Goal: Information Seeking & Learning: Learn about a topic

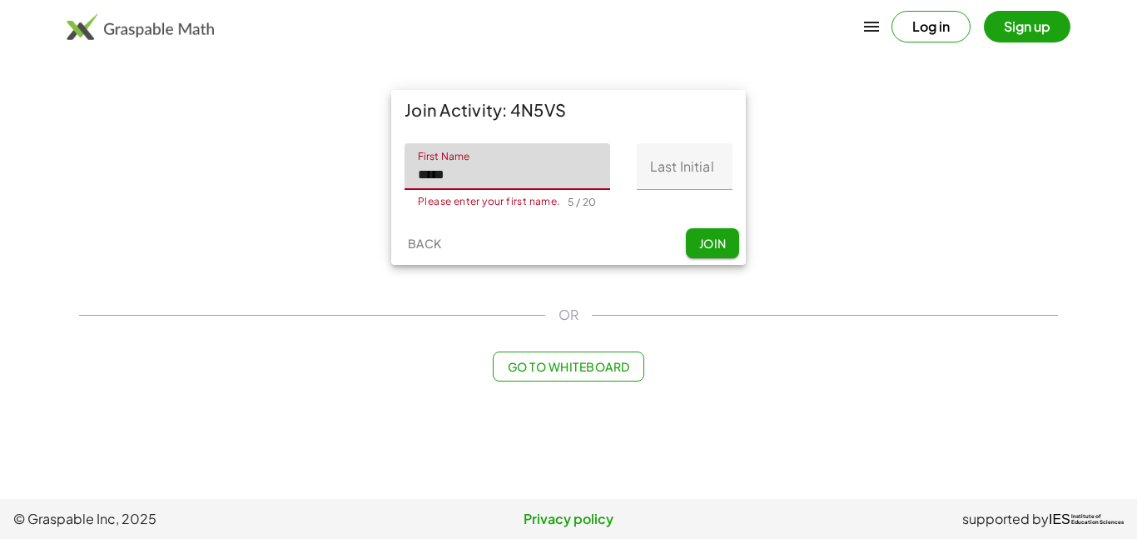
type input "*****"
click at [671, 164] on input "Last Initial" at bounding box center [685, 166] width 96 height 47
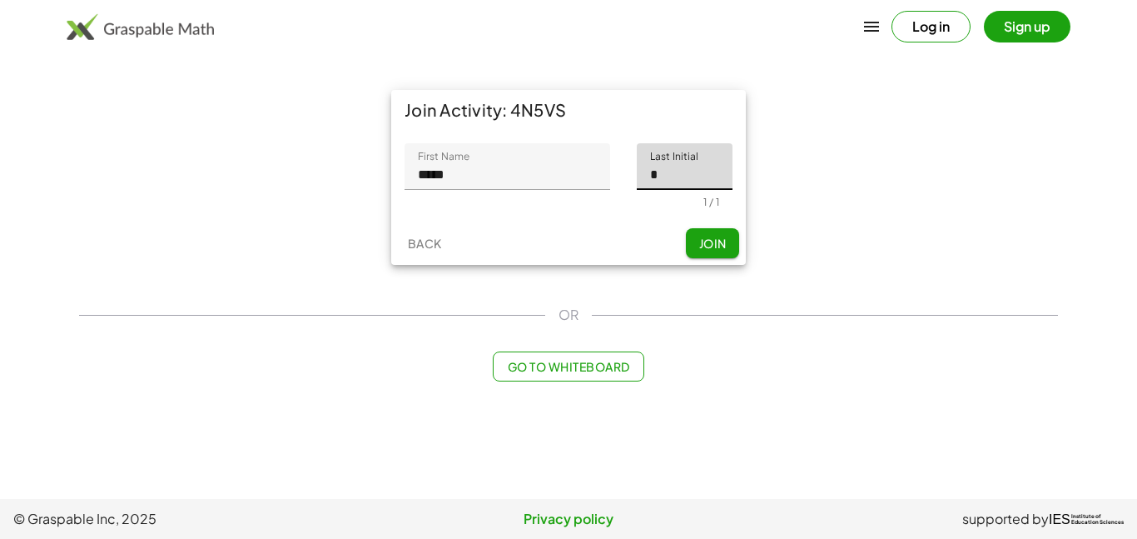
type input "*"
click at [708, 241] on span "Join" at bounding box center [712, 243] width 27 height 15
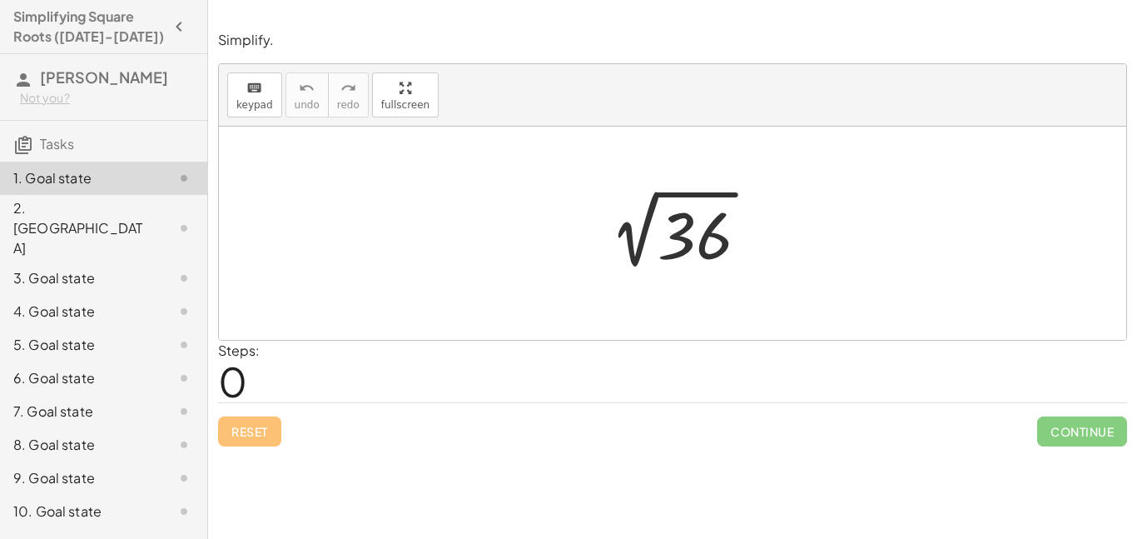
click at [484, 162] on div at bounding box center [673, 233] width 908 height 213
click at [260, 88] on icon "keyboard" at bounding box center [254, 88] width 16 height 20
click at [251, 95] on icon "keyboard" at bounding box center [254, 88] width 16 height 20
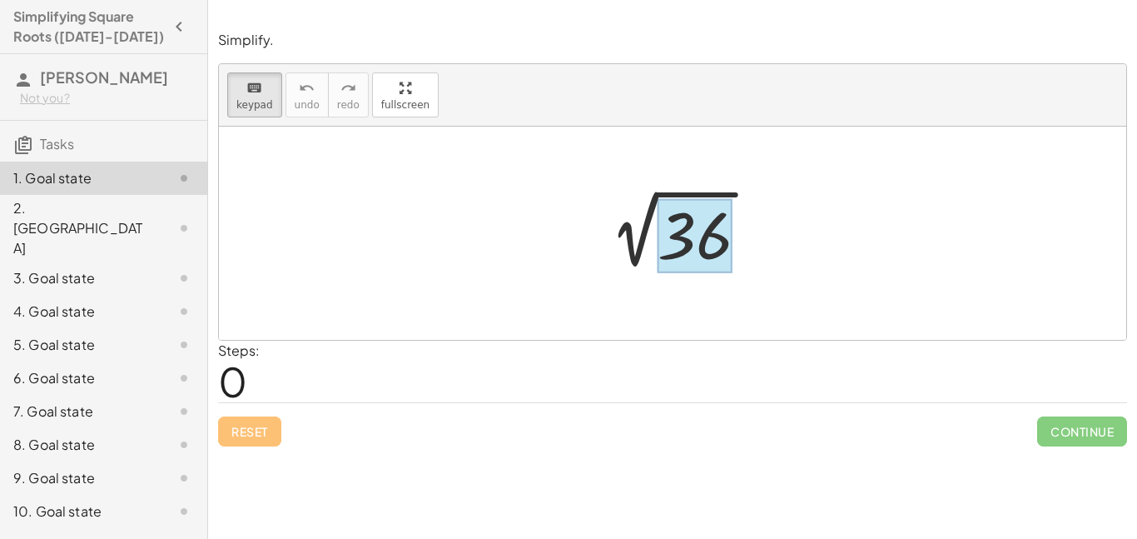
click at [677, 250] on div at bounding box center [695, 236] width 75 height 74
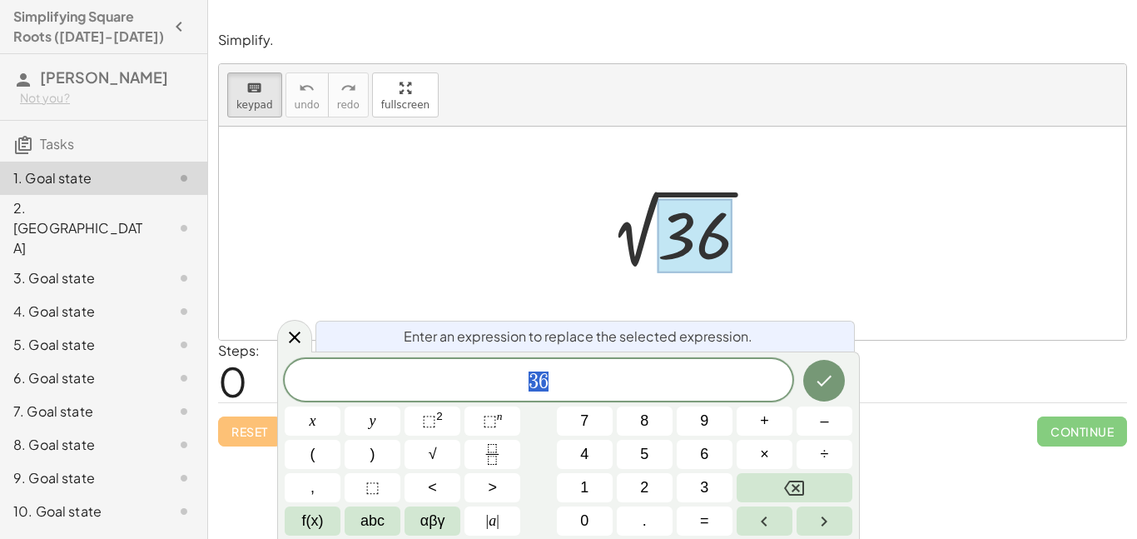
scroll to position [1, 0]
click at [524, 389] on span "3 6" at bounding box center [539, 381] width 508 height 23
click at [48, 368] on div "6. Goal state" at bounding box center [80, 378] width 134 height 20
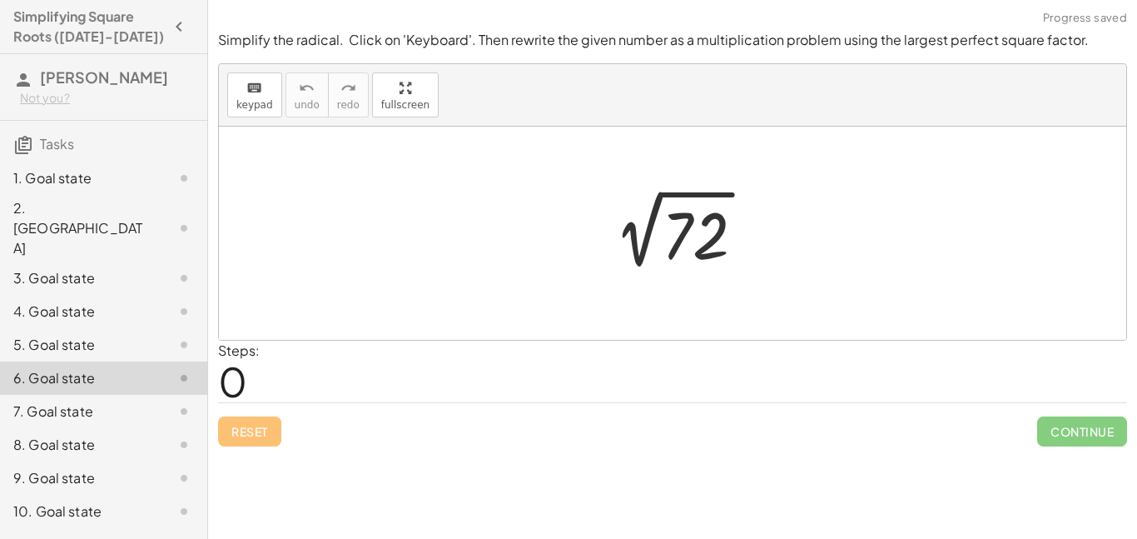
click at [94, 178] on div "1. Goal state" at bounding box center [80, 178] width 134 height 20
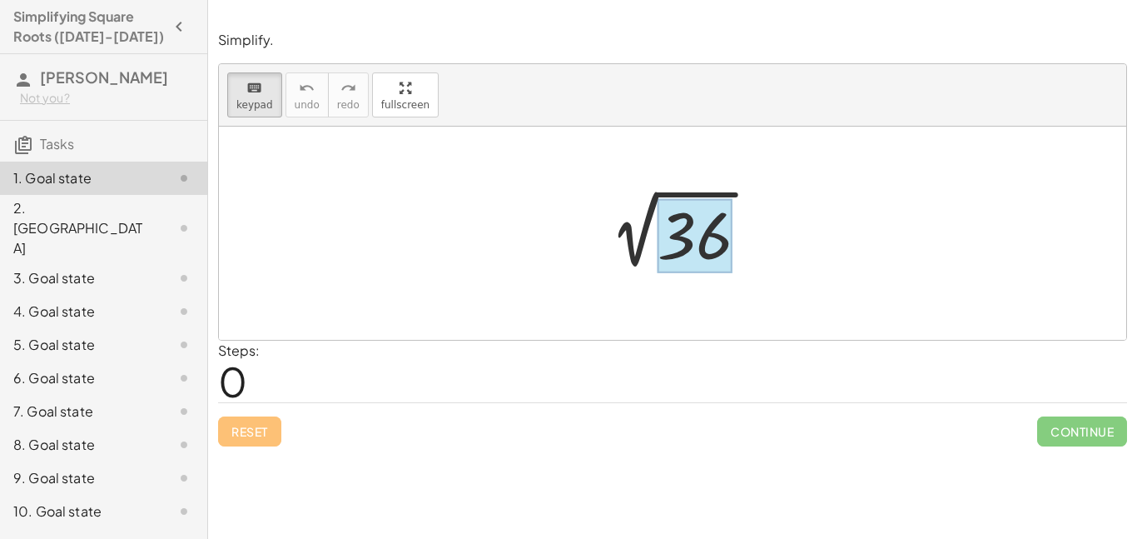
click at [699, 254] on div at bounding box center [695, 236] width 75 height 74
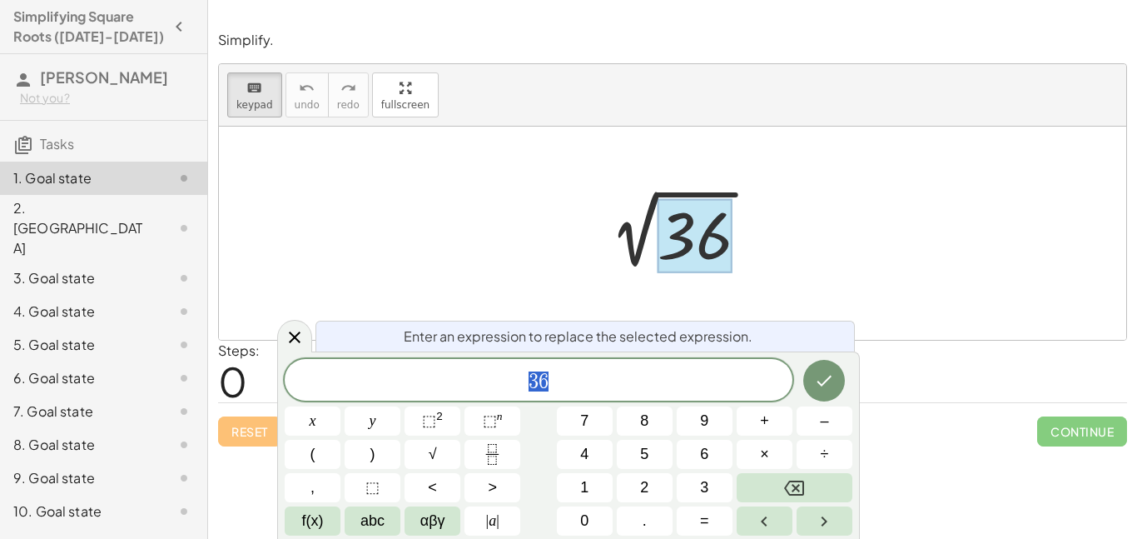
scroll to position [2, 0]
click at [772, 443] on button "×" at bounding box center [765, 454] width 56 height 29
click at [726, 416] on button "9" at bounding box center [705, 420] width 56 height 29
click at [823, 386] on icon "Done" at bounding box center [824, 381] width 20 height 20
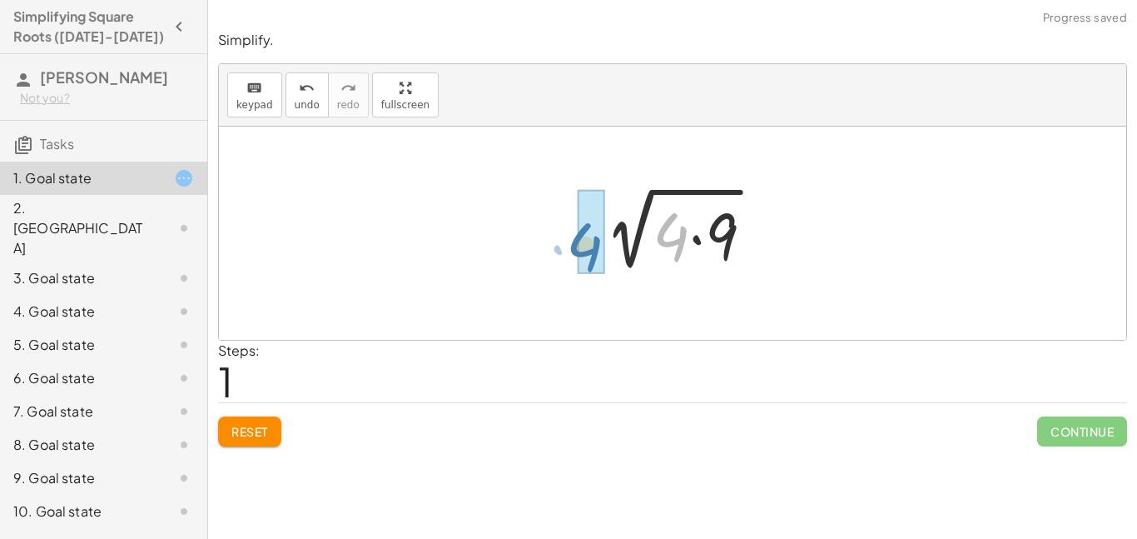
drag, startPoint x: 672, startPoint y: 242, endPoint x: 584, endPoint y: 254, distance: 89.0
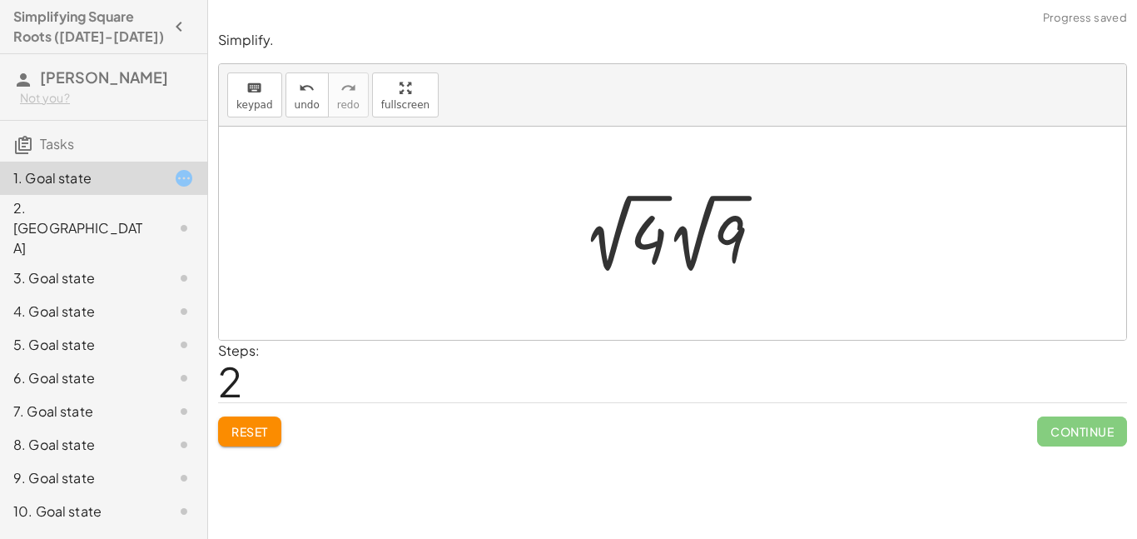
click at [652, 246] on div at bounding box center [679, 233] width 209 height 92
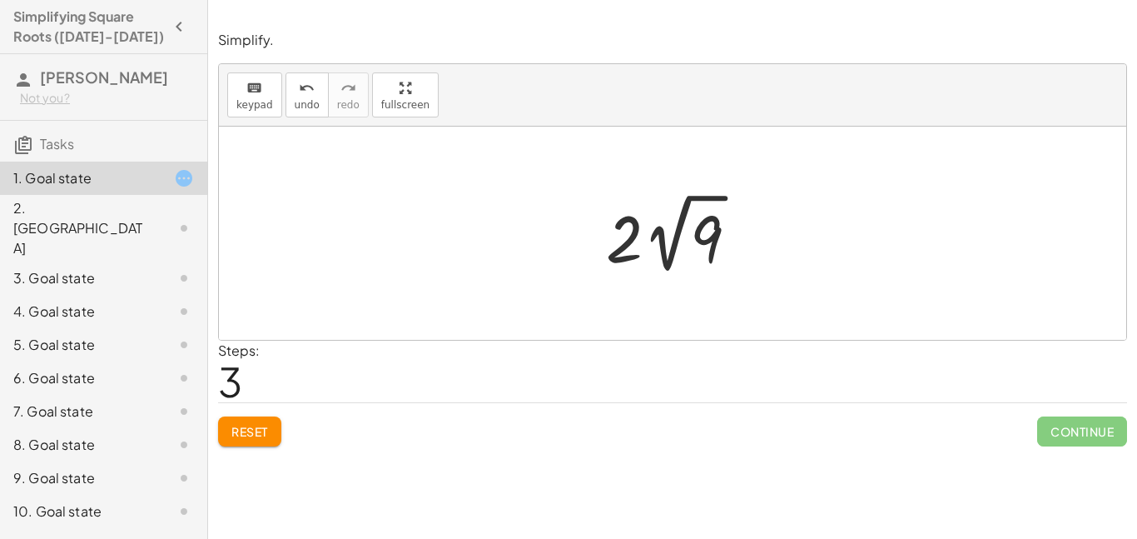
click at [650, 301] on div at bounding box center [673, 233] width 908 height 213
click at [627, 233] on div at bounding box center [679, 233] width 162 height 92
click at [653, 242] on div at bounding box center [679, 233] width 162 height 92
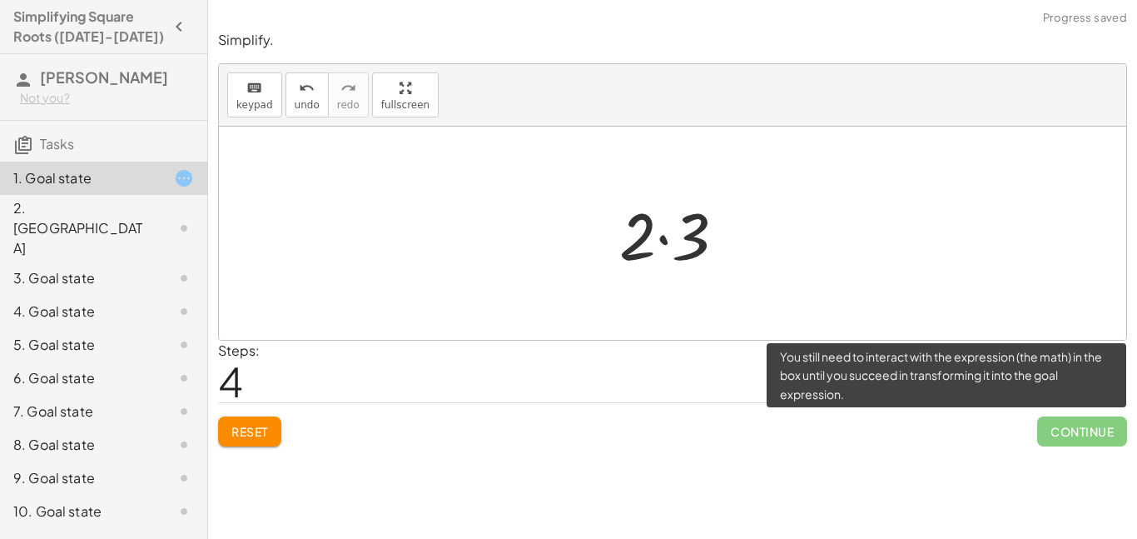
click at [1073, 440] on span "Continue" at bounding box center [1083, 431] width 90 height 30
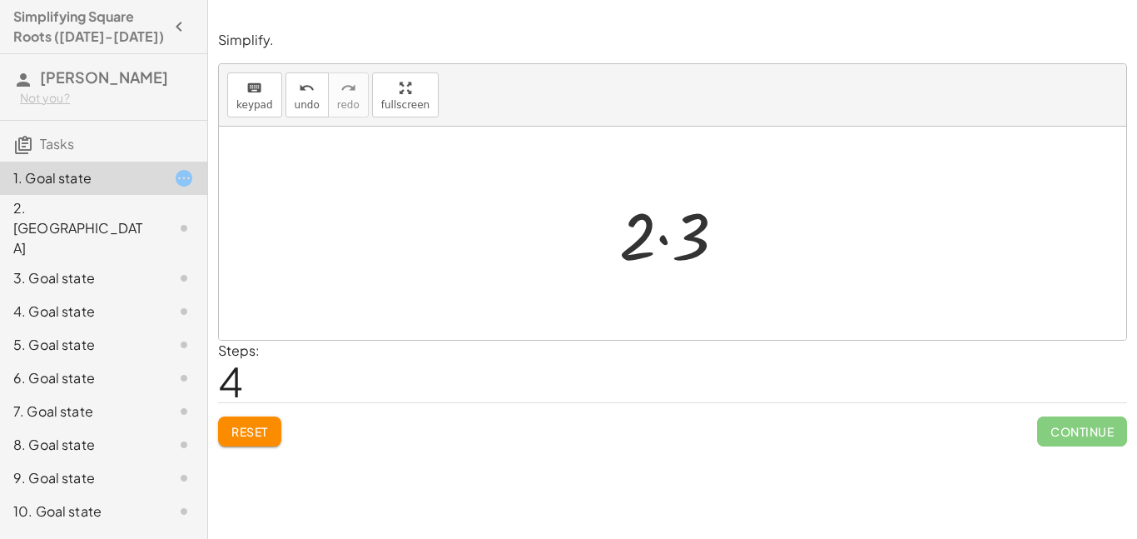
click at [665, 224] on div at bounding box center [679, 234] width 137 height 86
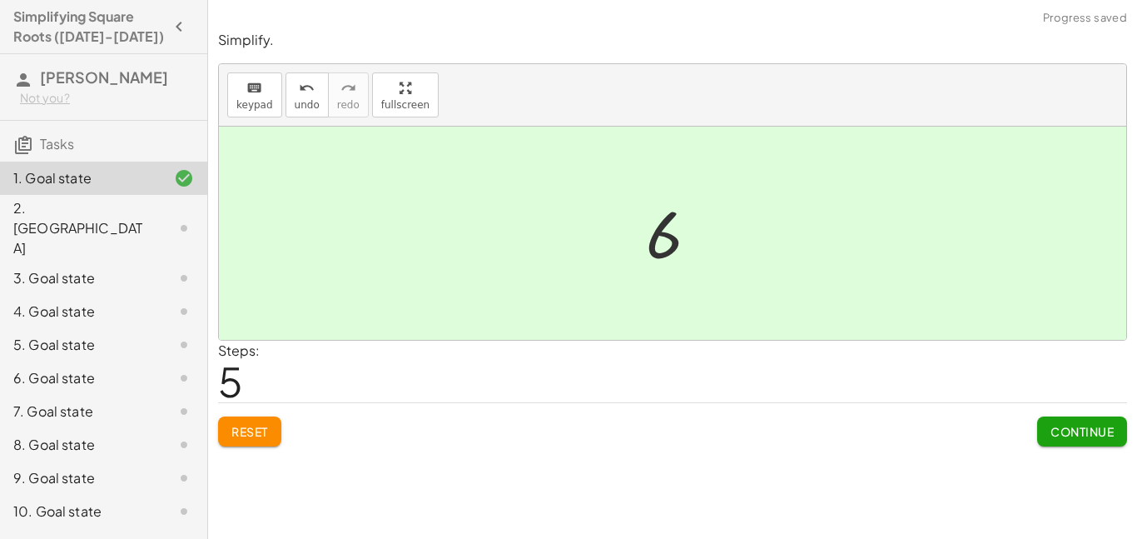
click at [1108, 427] on span "Continue" at bounding box center [1082, 431] width 63 height 15
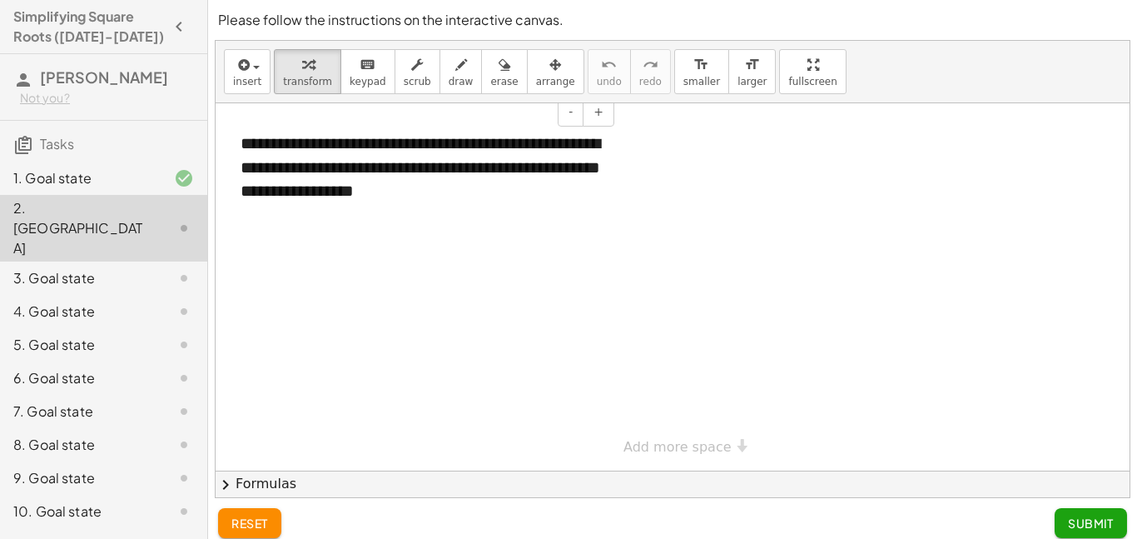
click at [502, 211] on div "**********" at bounding box center [421, 167] width 395 height 105
click at [485, 259] on div at bounding box center [673, 286] width 914 height 367
click at [461, 321] on div at bounding box center [673, 286] width 914 height 367
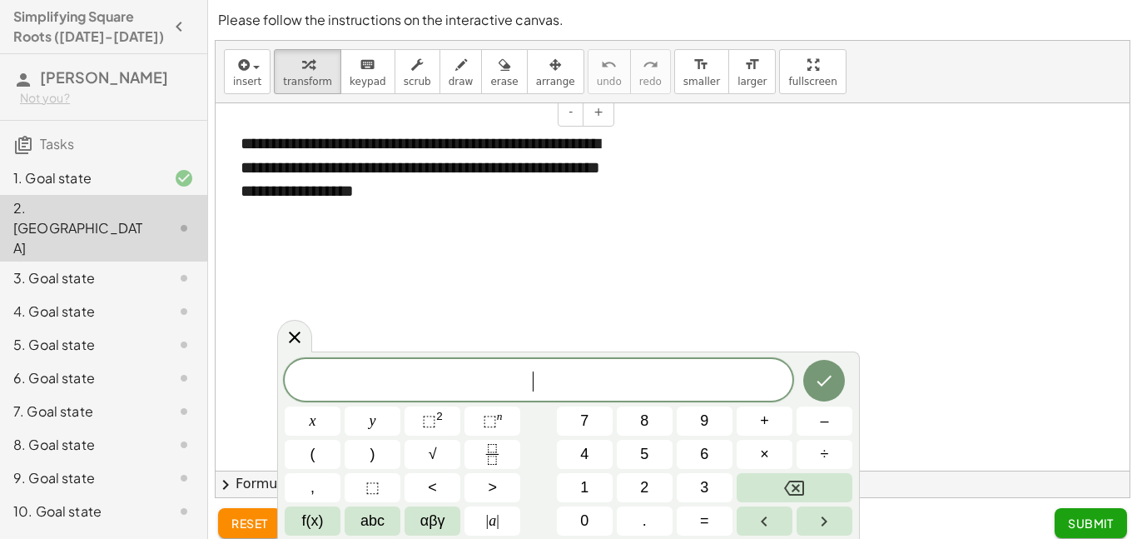
click at [420, 206] on div "**********" at bounding box center [421, 167] width 395 height 105
click at [424, 281] on div at bounding box center [673, 286] width 914 height 367
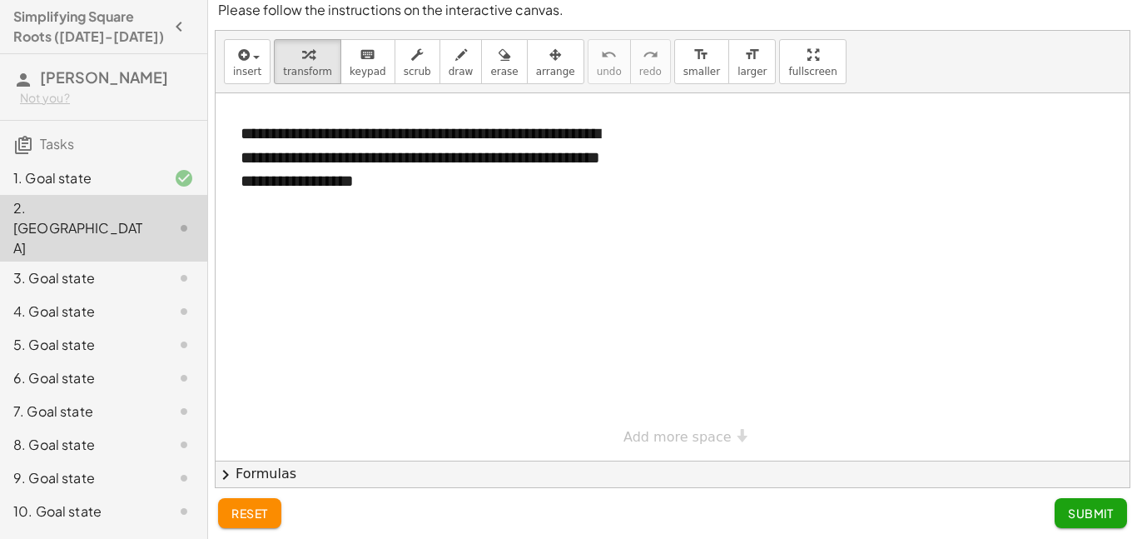
scroll to position [0, 0]
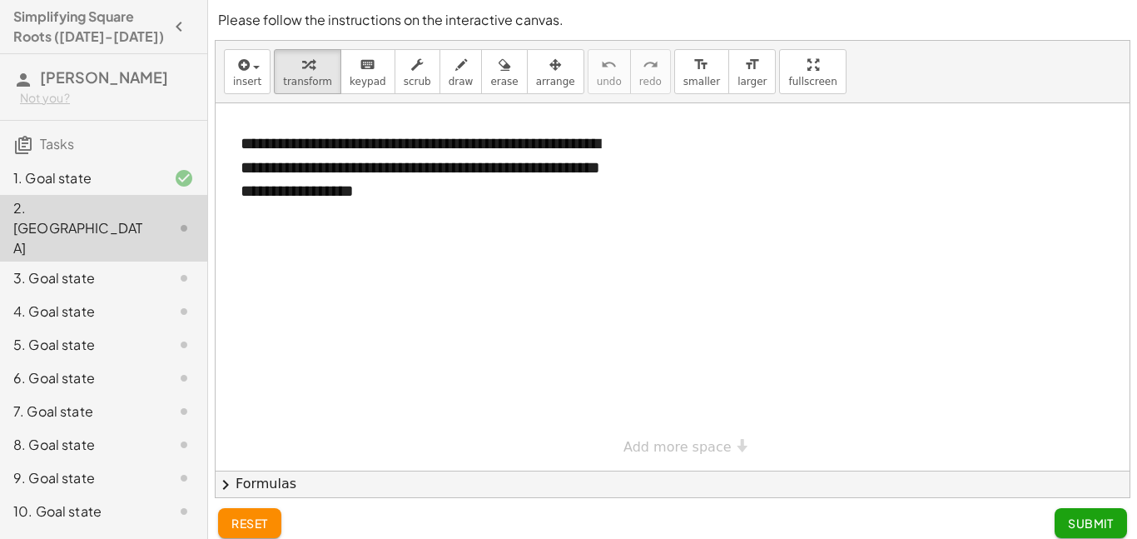
click at [451, 280] on div at bounding box center [673, 286] width 914 height 367
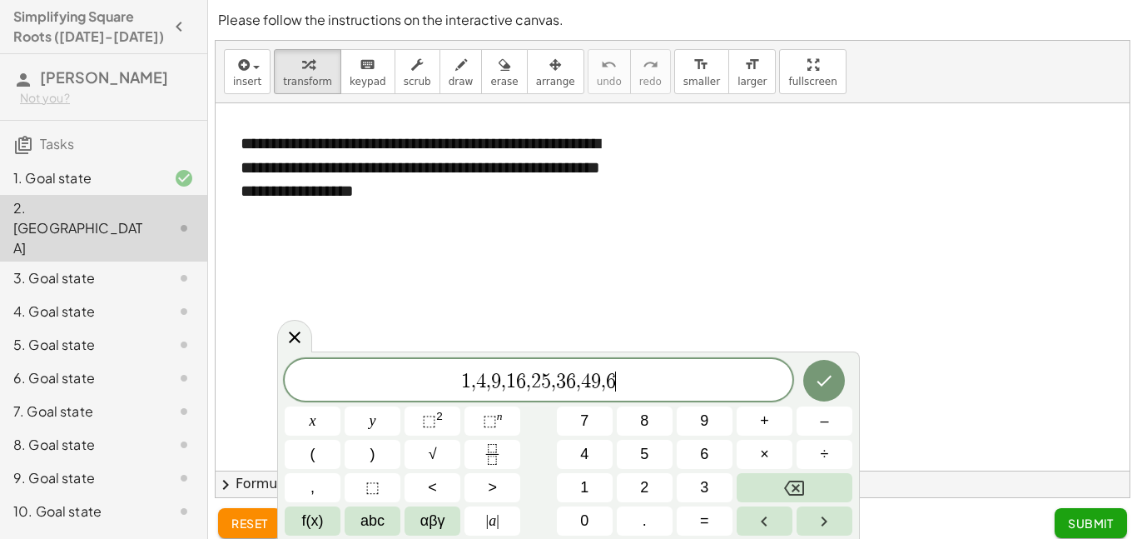
scroll to position [19, 0]
click at [811, 372] on button "Done" at bounding box center [825, 381] width 42 height 42
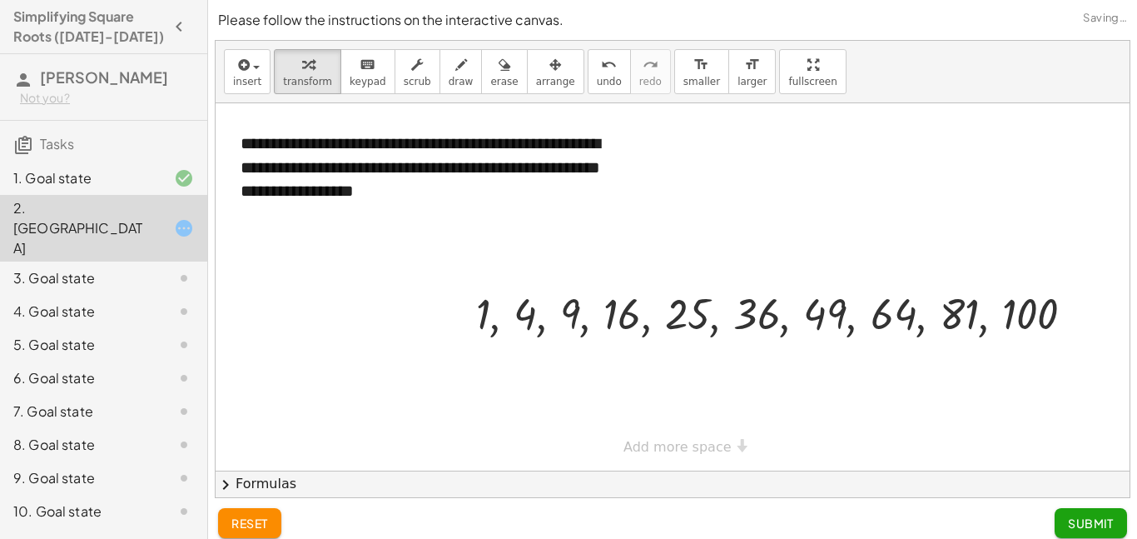
click at [1082, 517] on span "Submit" at bounding box center [1091, 522] width 46 height 15
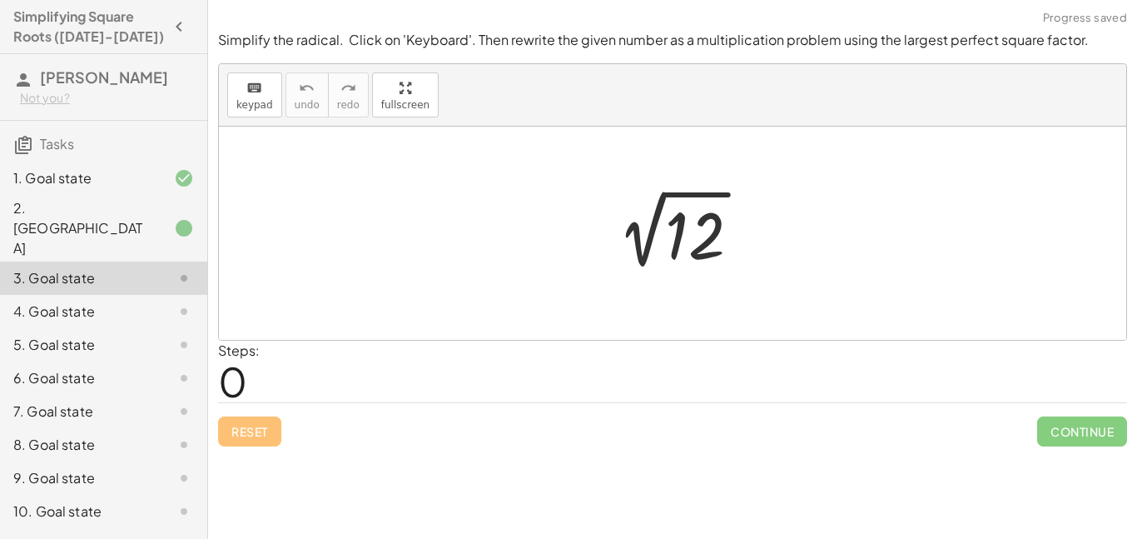
click at [689, 242] on div at bounding box center [678, 234] width 167 height 84
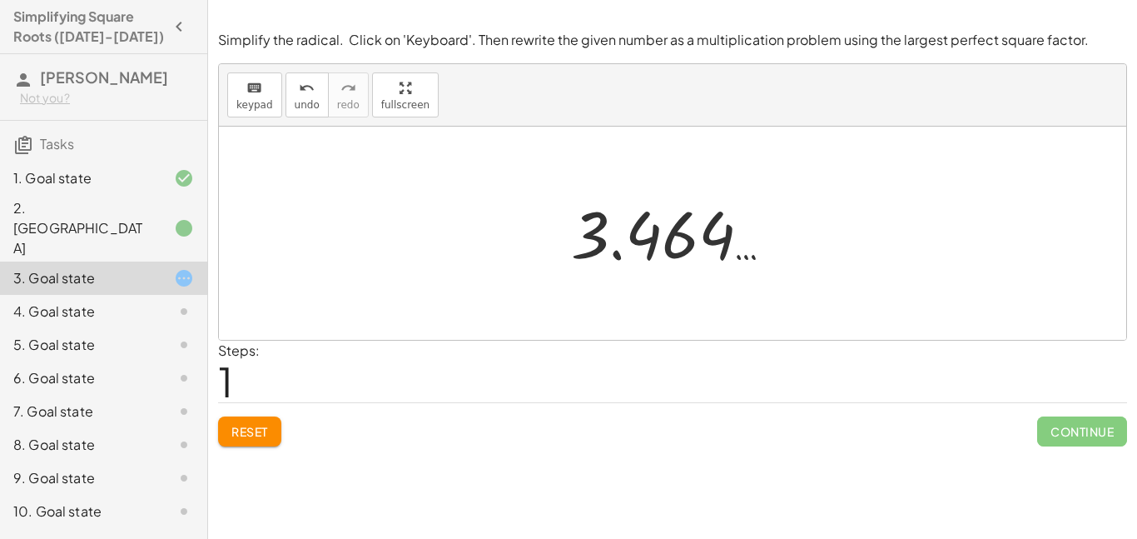
click at [238, 433] on span "Reset" at bounding box center [249, 431] width 37 height 15
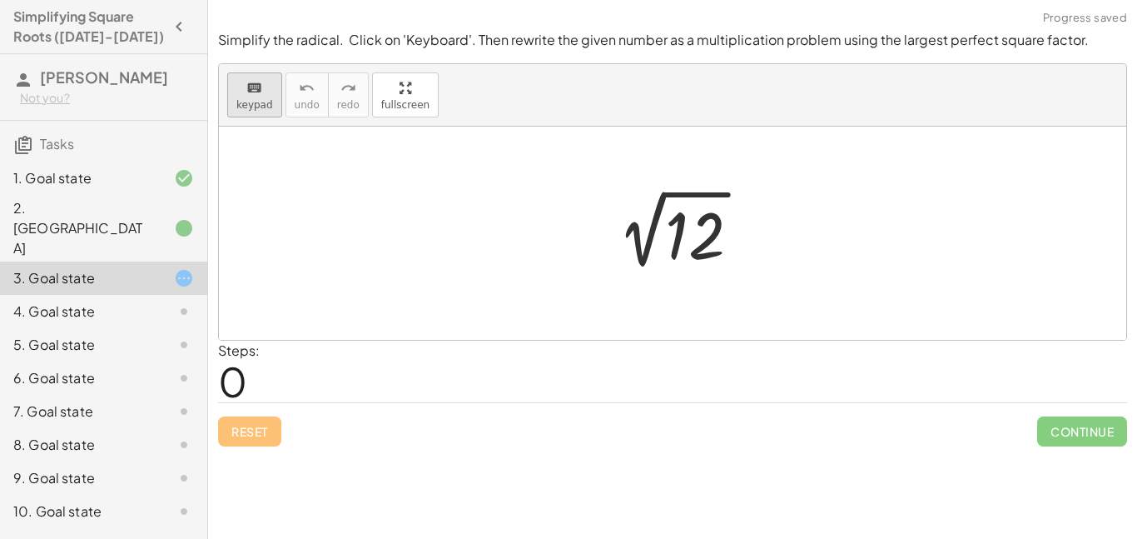
click at [251, 89] on icon "keyboard" at bounding box center [254, 88] width 16 height 20
click at [684, 231] on div at bounding box center [695, 236] width 60 height 74
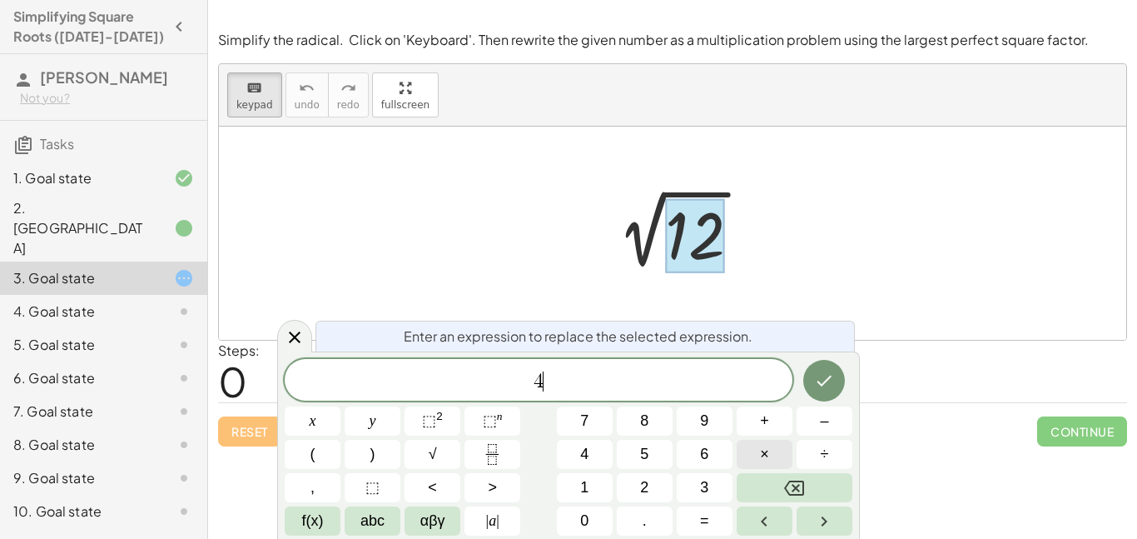
click at [775, 451] on button "×" at bounding box center [765, 454] width 56 height 29
click at [828, 377] on icon "Done" at bounding box center [824, 381] width 20 height 20
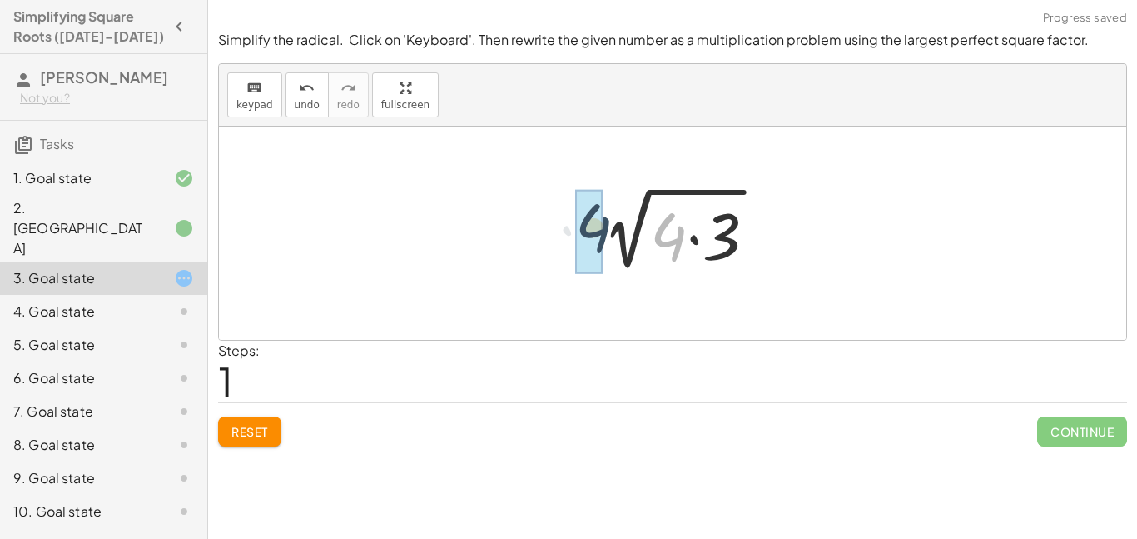
drag, startPoint x: 676, startPoint y: 248, endPoint x: 584, endPoint y: 239, distance: 92.9
click at [584, 239] on div at bounding box center [686, 228] width 215 height 92
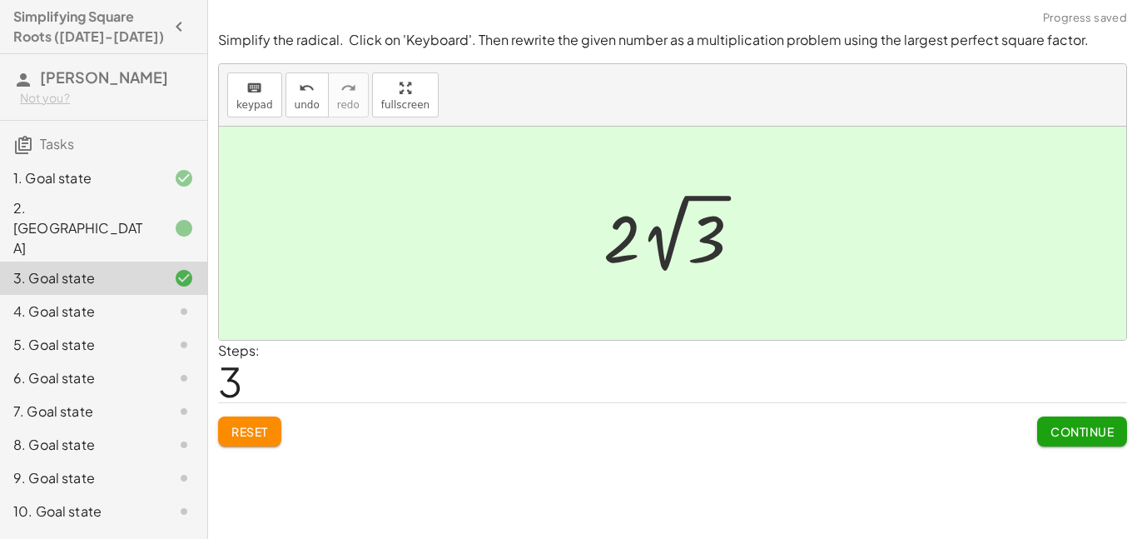
click at [1084, 431] on span "Continue" at bounding box center [1082, 431] width 63 height 15
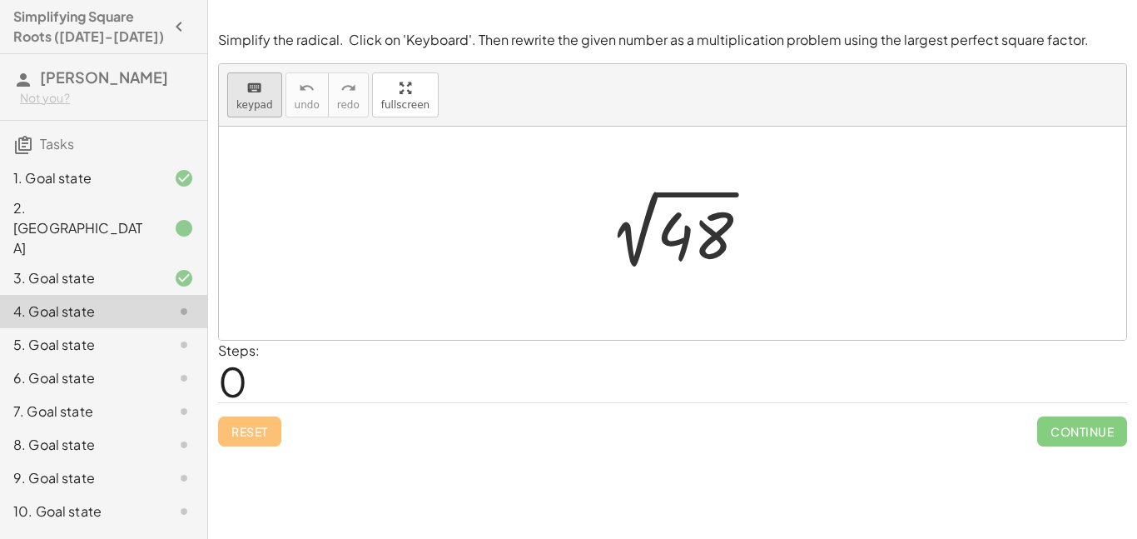
click at [252, 81] on icon "keyboard" at bounding box center [254, 88] width 16 height 20
click at [710, 232] on div at bounding box center [695, 236] width 77 height 74
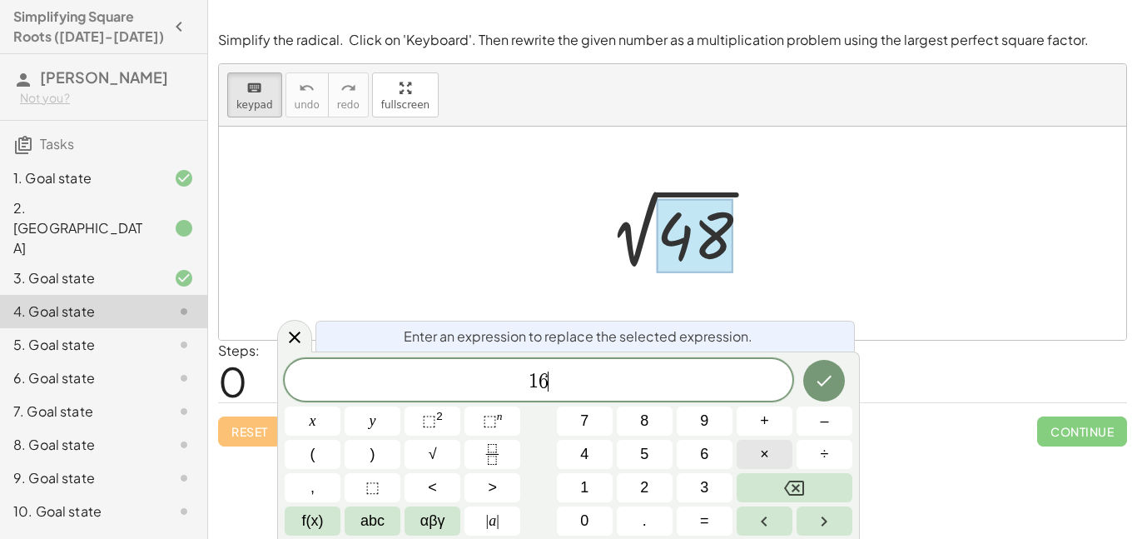
click at [752, 459] on button "×" at bounding box center [765, 454] width 56 height 29
click at [830, 389] on icon "Done" at bounding box center [824, 381] width 20 height 20
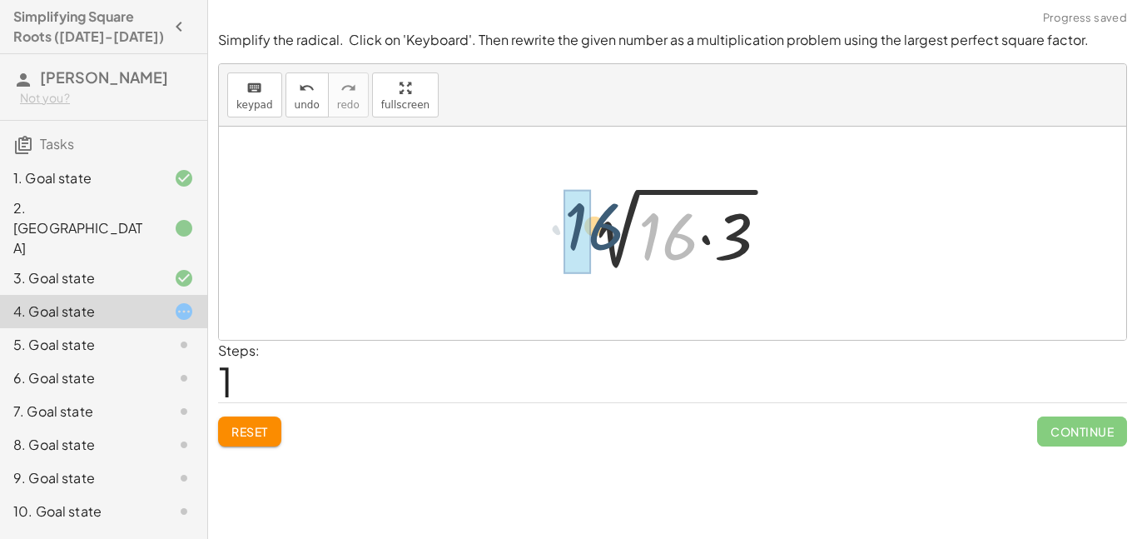
drag, startPoint x: 647, startPoint y: 237, endPoint x: 549, endPoint y: 226, distance: 98.8
click at [549, 226] on div "2 √ 48 · 16 2 √ ( · 16 · 3 )" at bounding box center [673, 233] width 908 height 213
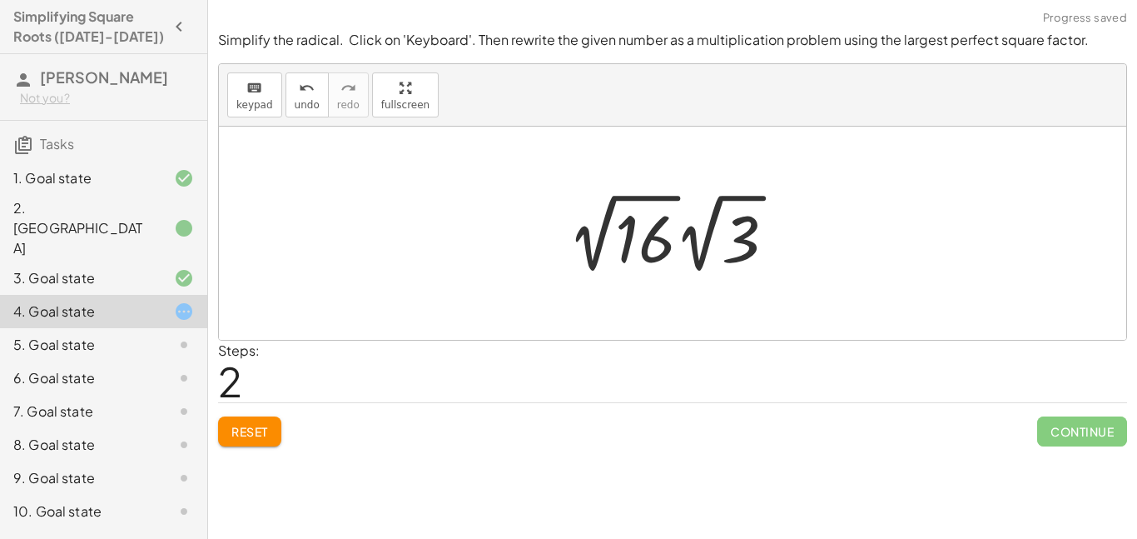
click at [620, 258] on div at bounding box center [679, 233] width 238 height 92
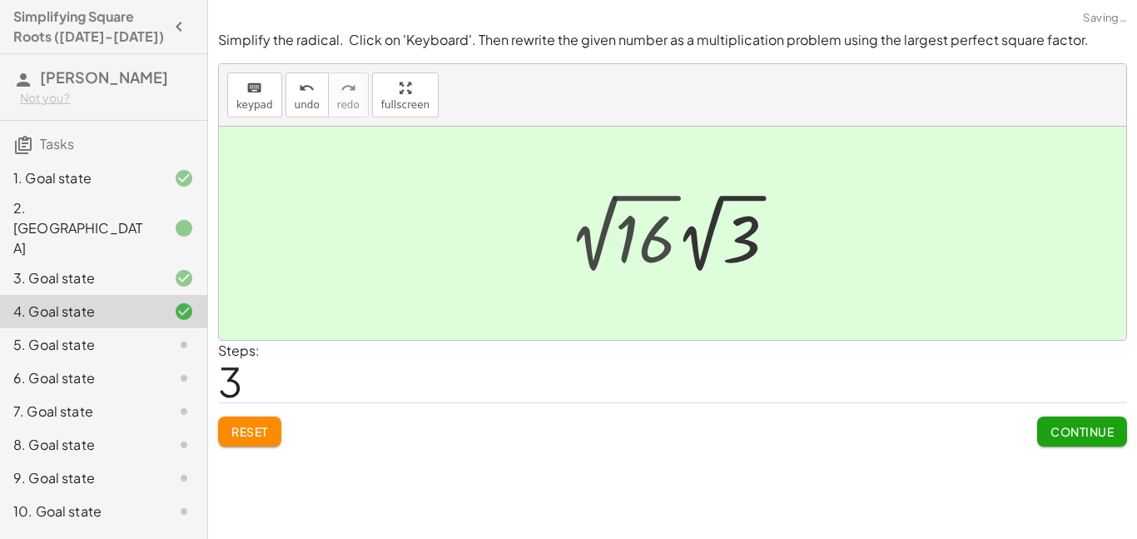
click at [620, 258] on div at bounding box center [678, 233] width 167 height 92
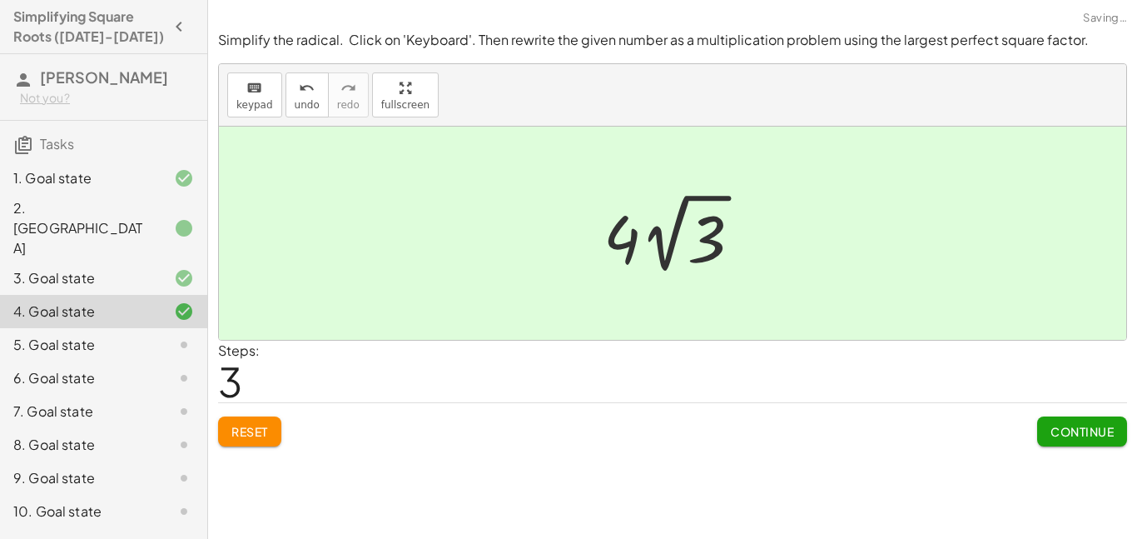
click at [1079, 431] on span "Continue" at bounding box center [1082, 431] width 63 height 15
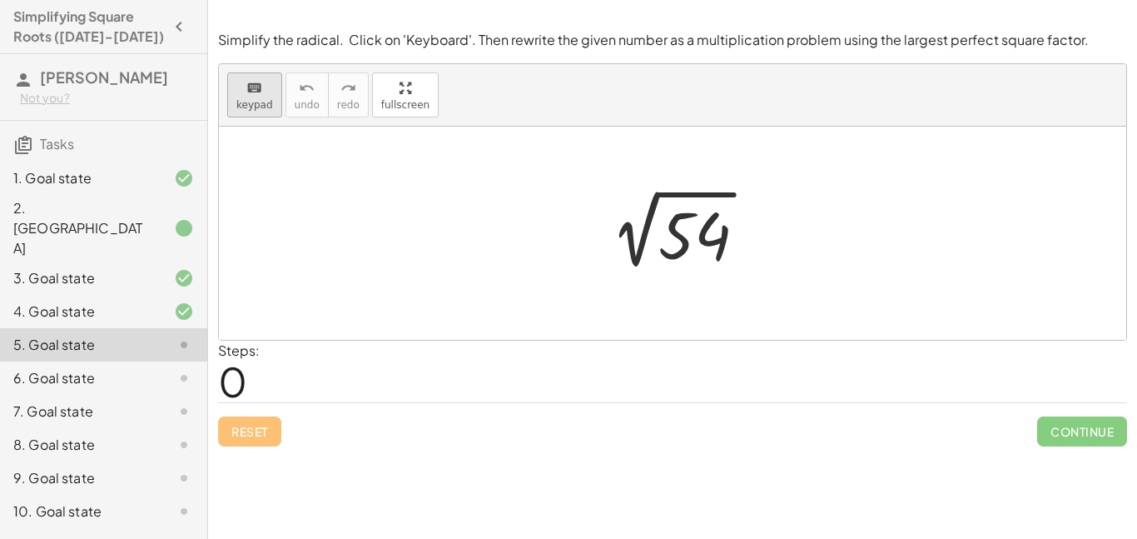
click at [246, 102] on span "keypad" at bounding box center [254, 105] width 37 height 12
click at [676, 236] on div at bounding box center [695, 236] width 72 height 74
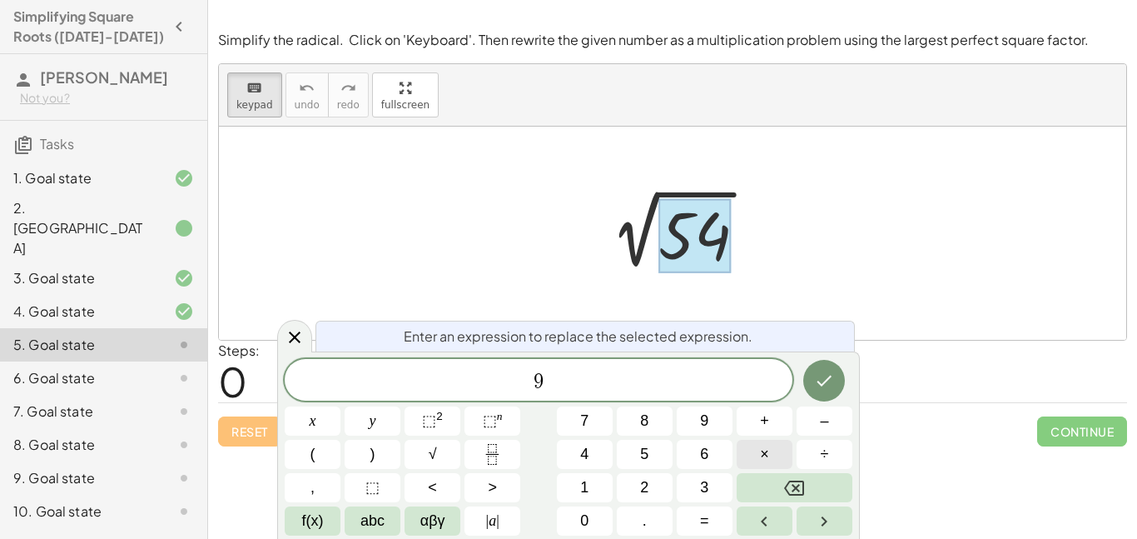
click at [756, 461] on button "×" at bounding box center [765, 454] width 56 height 29
click at [830, 395] on button "Done" at bounding box center [825, 381] width 42 height 42
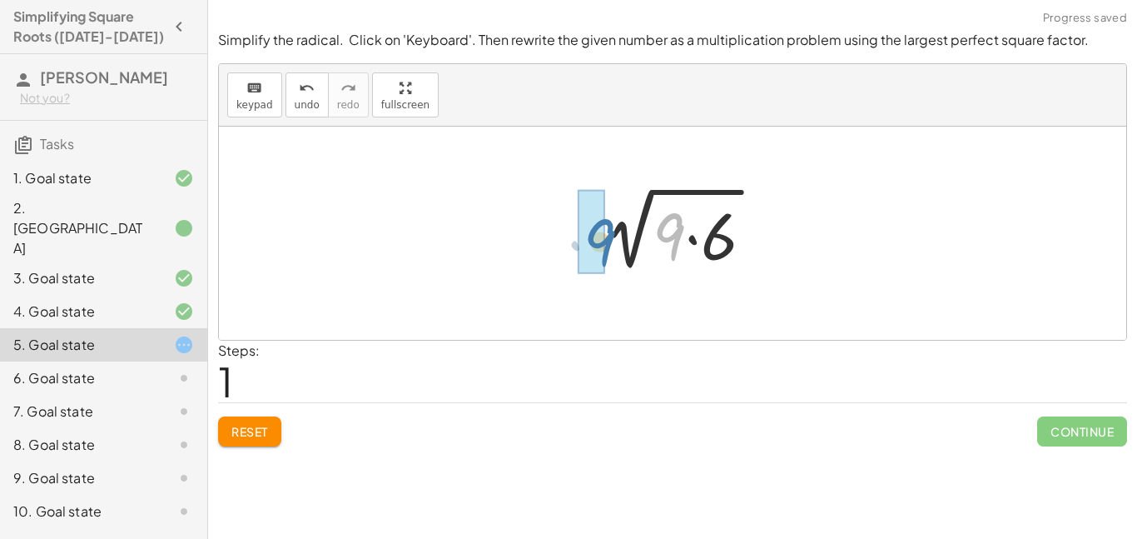
drag, startPoint x: 663, startPoint y: 238, endPoint x: 579, endPoint y: 238, distance: 84.1
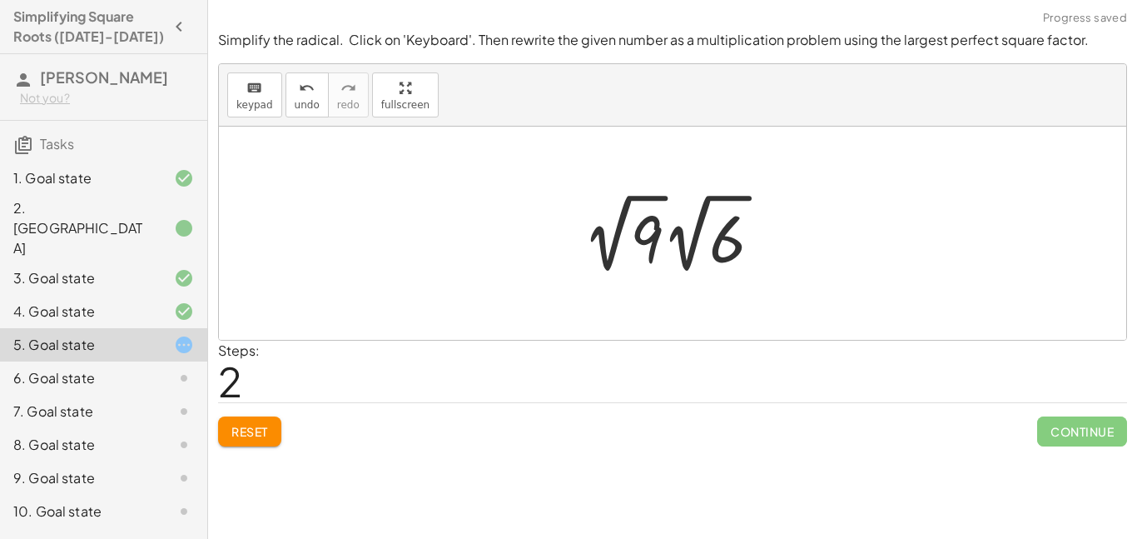
click at [647, 226] on div at bounding box center [680, 233] width 210 height 92
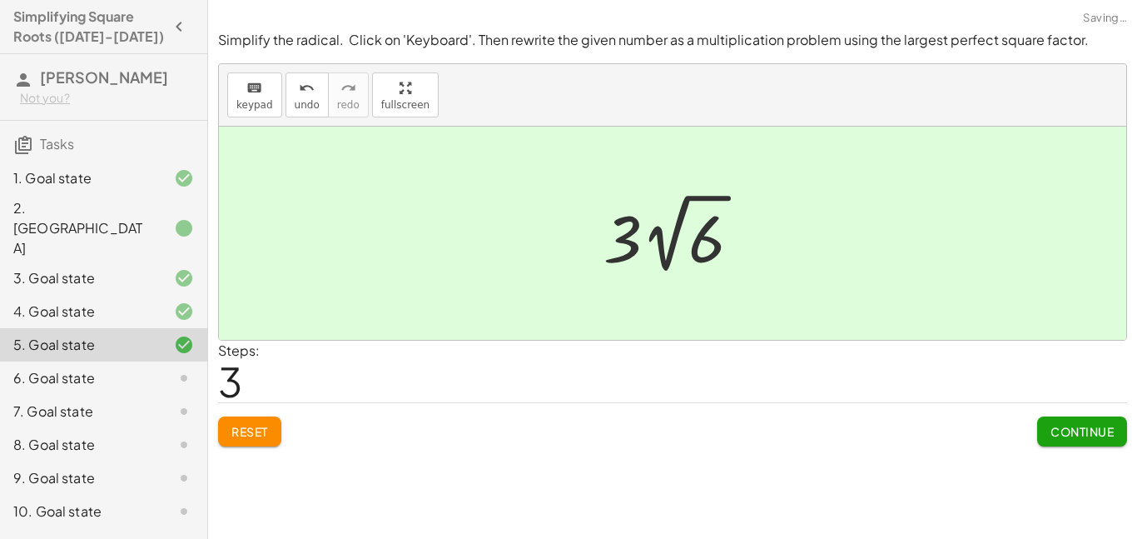
click at [1062, 428] on span "Continue" at bounding box center [1082, 431] width 63 height 15
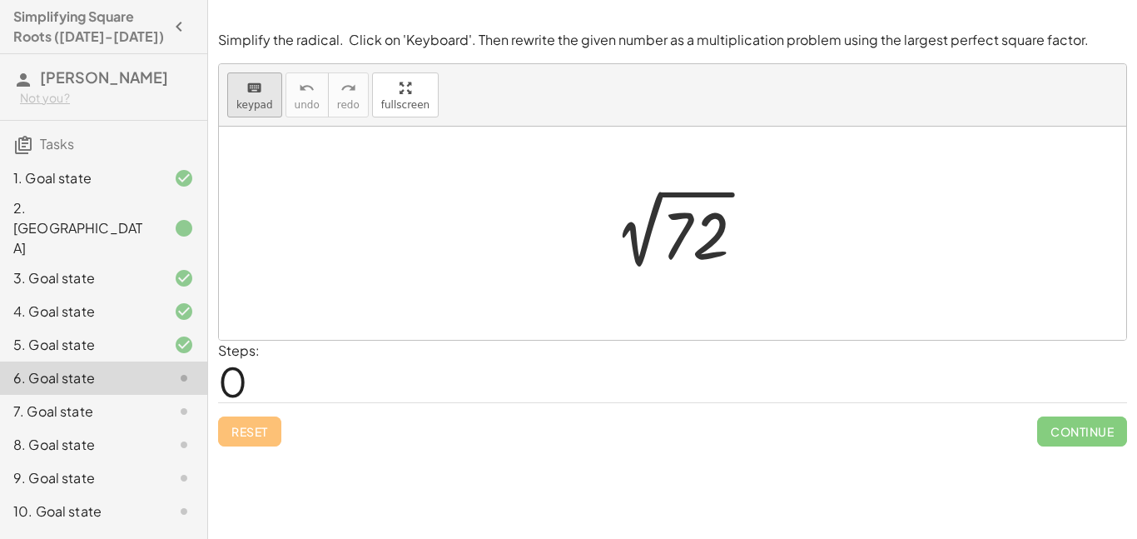
click at [254, 79] on icon "keyboard" at bounding box center [254, 88] width 16 height 20
click at [714, 248] on div at bounding box center [695, 236] width 67 height 74
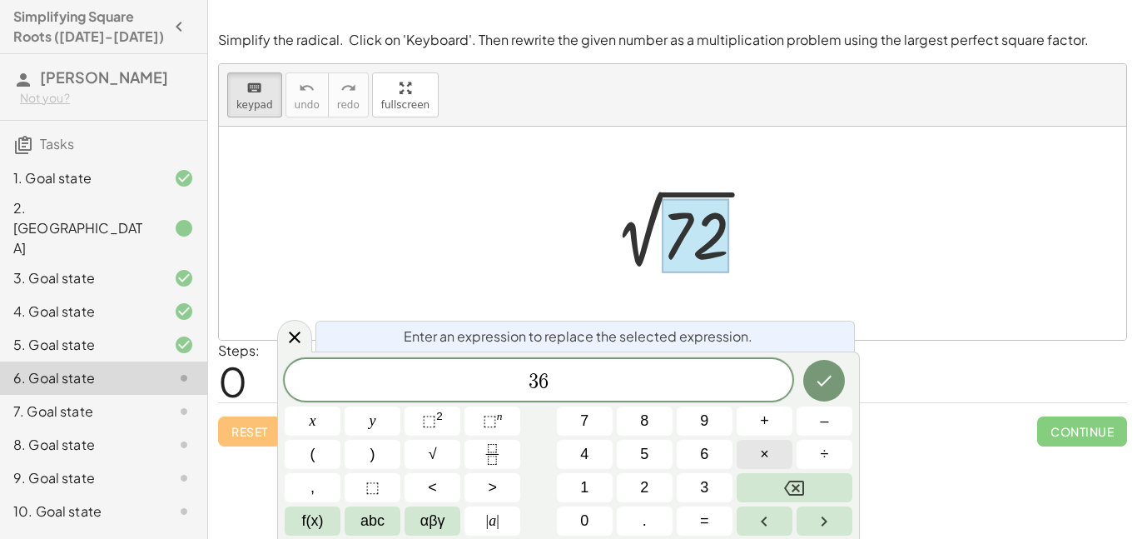
click at [770, 447] on button "×" at bounding box center [765, 454] width 56 height 29
click at [829, 387] on icon "Done" at bounding box center [824, 381] width 20 height 20
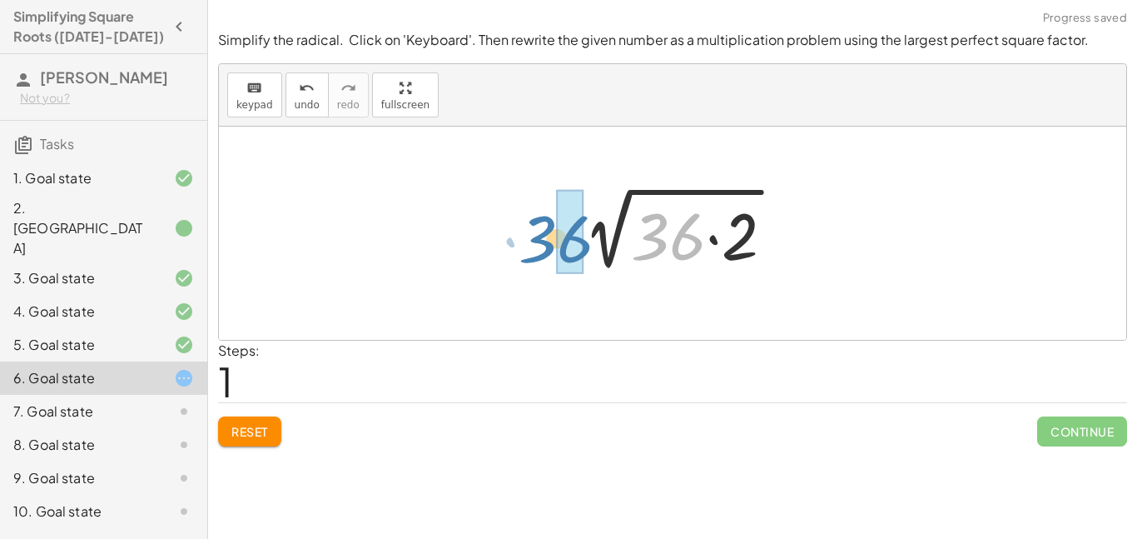
drag, startPoint x: 677, startPoint y: 242, endPoint x: 564, endPoint y: 245, distance: 113.3
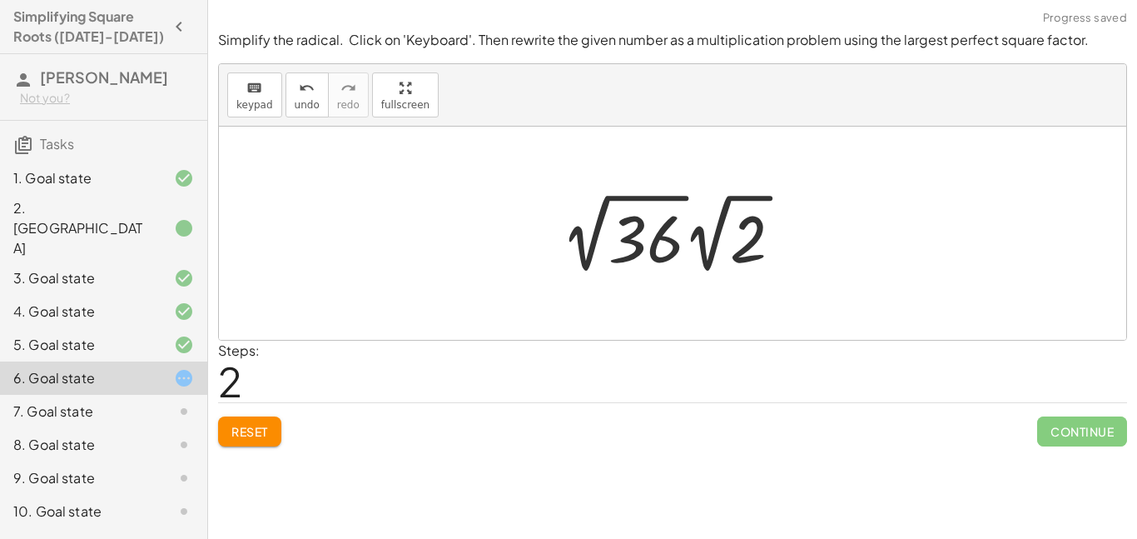
click at [630, 242] on div at bounding box center [678, 233] width 251 height 92
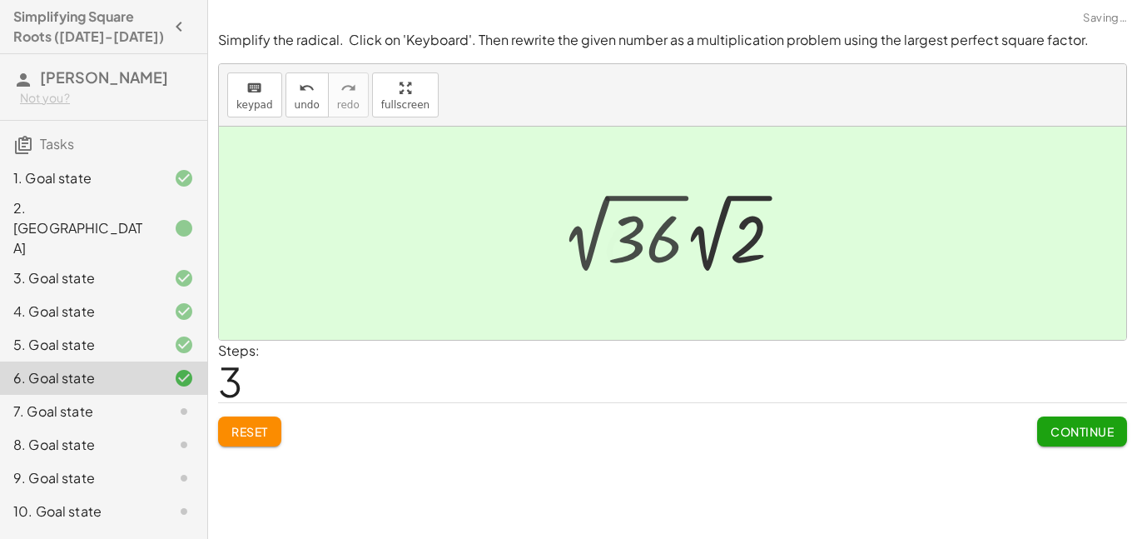
click at [630, 242] on div at bounding box center [678, 233] width 167 height 92
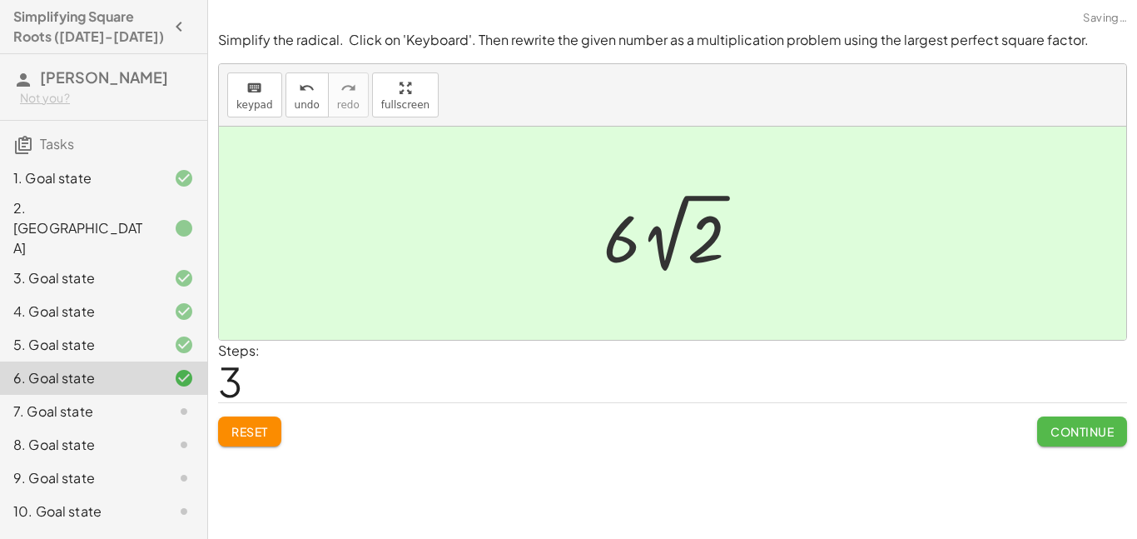
click at [1051, 435] on span "Continue" at bounding box center [1082, 431] width 63 height 15
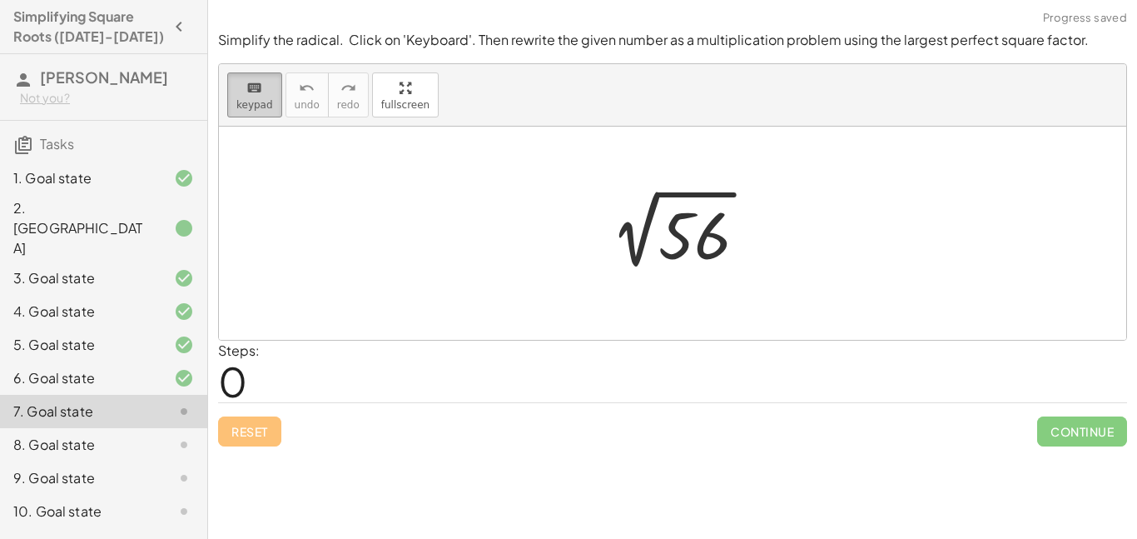
click at [250, 104] on span "keypad" at bounding box center [254, 105] width 37 height 12
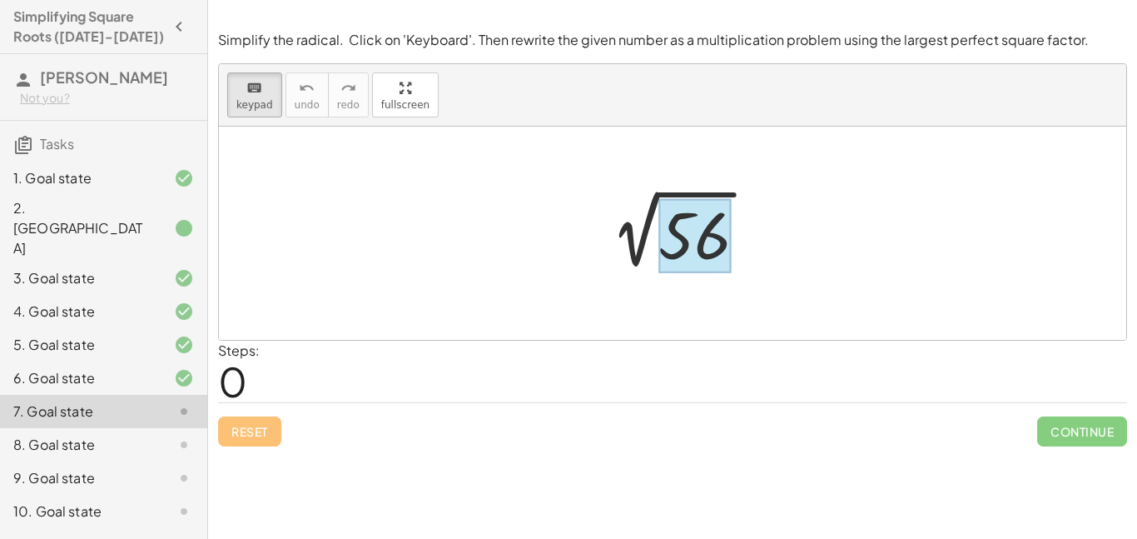
click at [679, 241] on div at bounding box center [695, 236] width 72 height 74
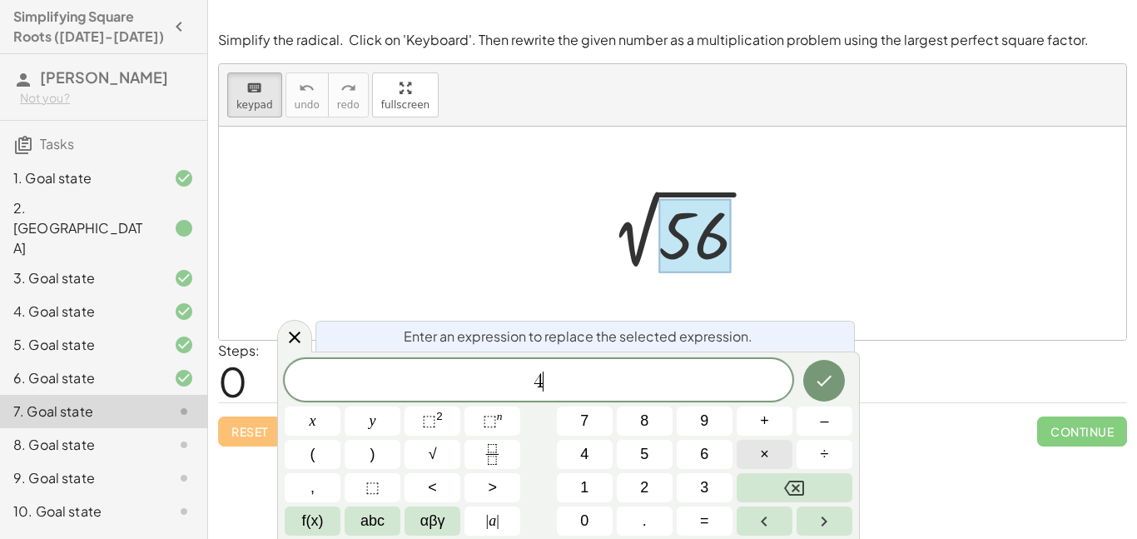
click at [770, 460] on button "×" at bounding box center [765, 454] width 56 height 29
click at [820, 373] on icon "Done" at bounding box center [824, 381] width 20 height 20
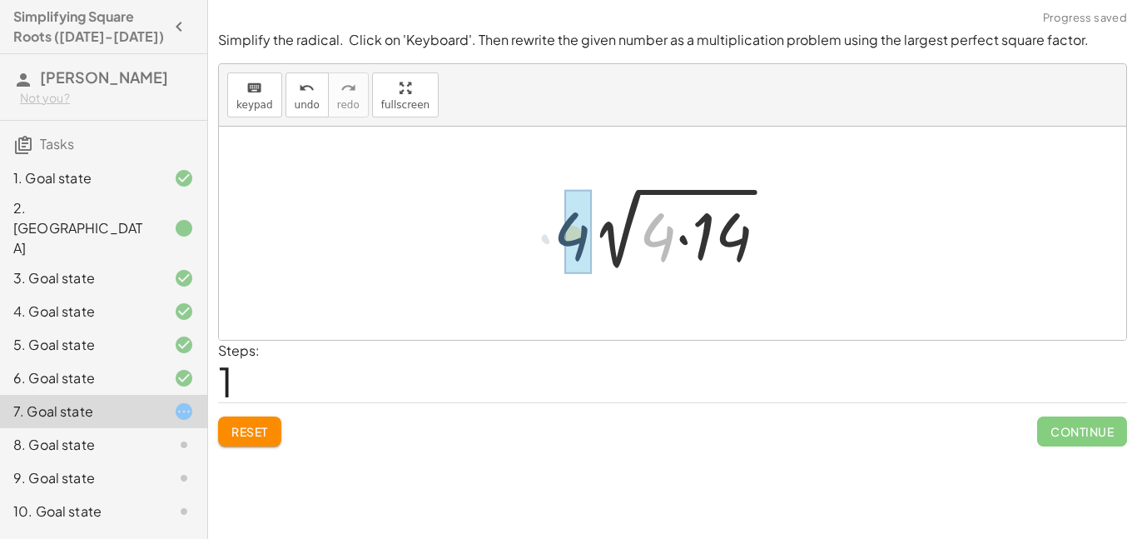
drag, startPoint x: 665, startPoint y: 240, endPoint x: 572, endPoint y: 239, distance: 93.3
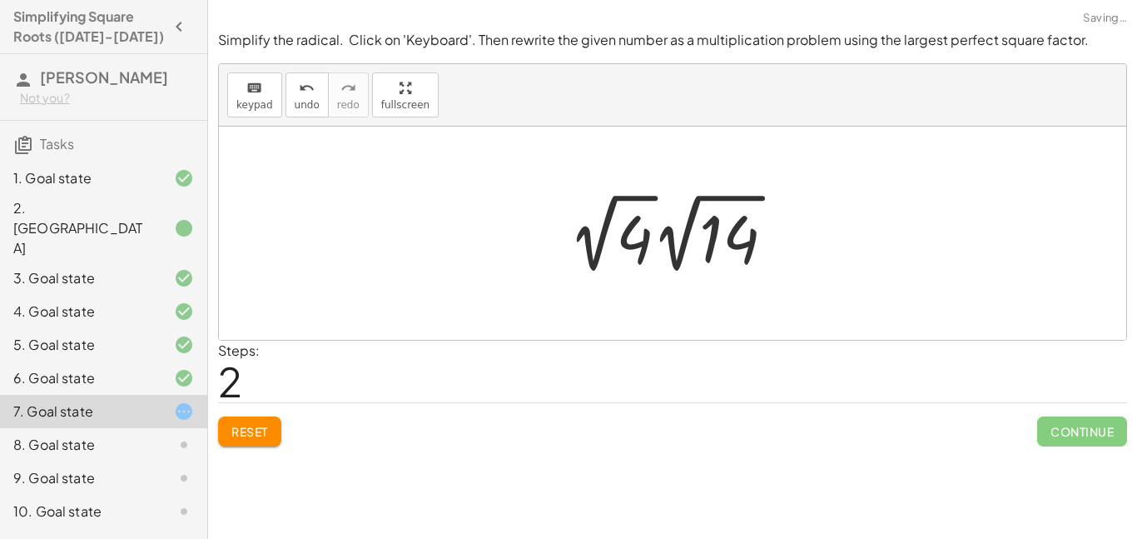
click at [625, 224] on div at bounding box center [678, 233] width 236 height 92
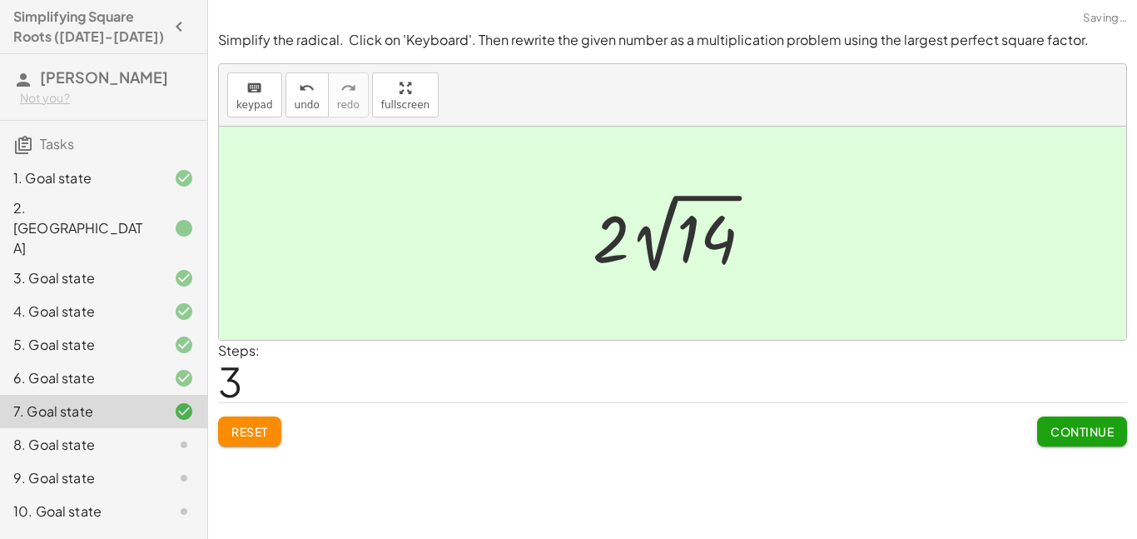
click at [625, 224] on div at bounding box center [679, 233] width 189 height 92
click at [1088, 444] on button "Continue" at bounding box center [1083, 431] width 90 height 30
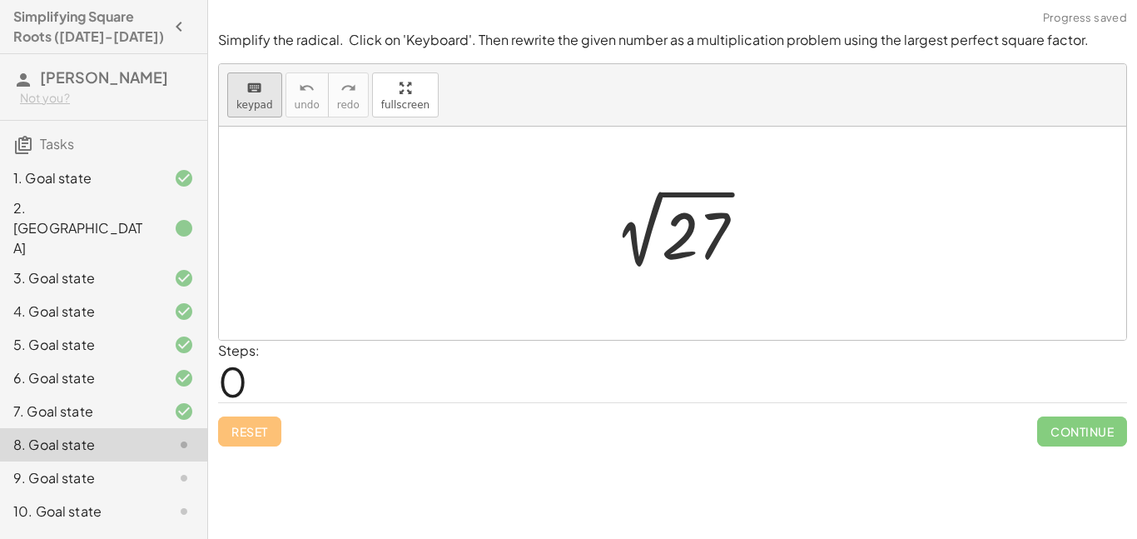
click at [253, 88] on icon "keyboard" at bounding box center [254, 88] width 16 height 20
click at [706, 222] on div at bounding box center [695, 236] width 67 height 74
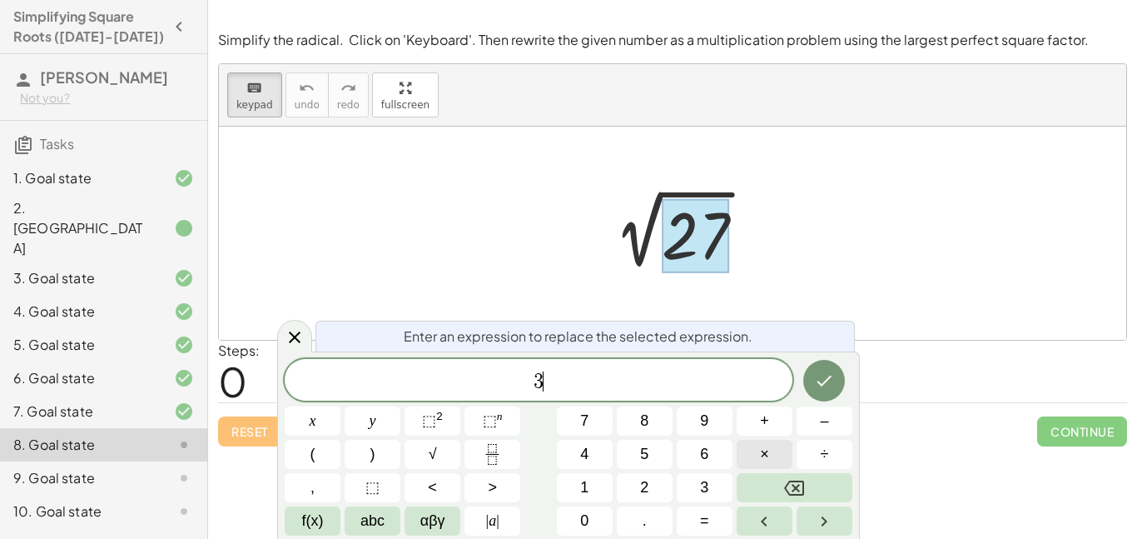
click at [769, 448] on span "×" at bounding box center [764, 454] width 9 height 22
click at [832, 367] on button "Done" at bounding box center [825, 381] width 42 height 42
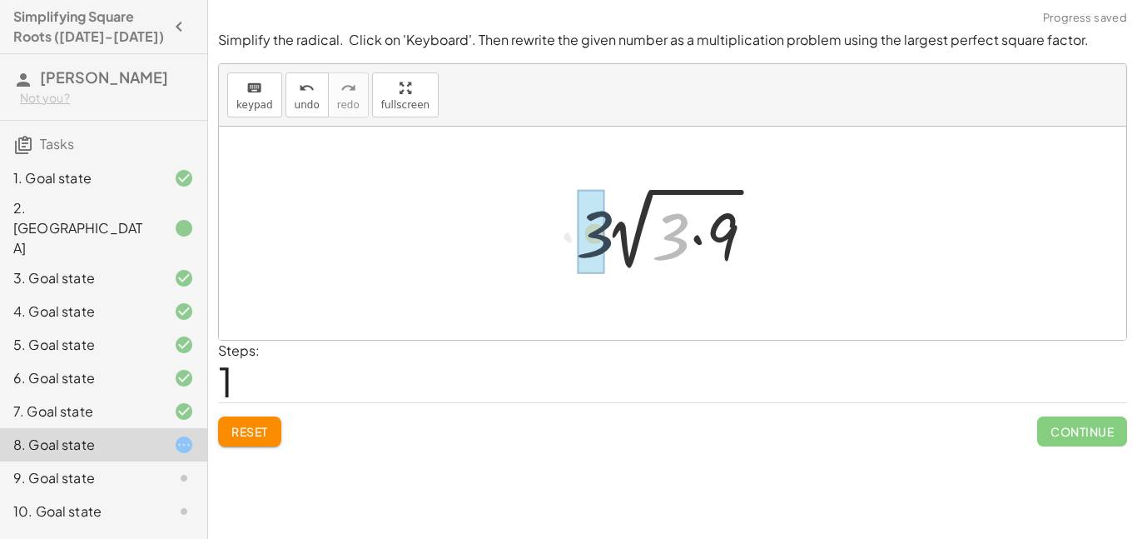
drag, startPoint x: 682, startPoint y: 248, endPoint x: 602, endPoint y: 246, distance: 80.0
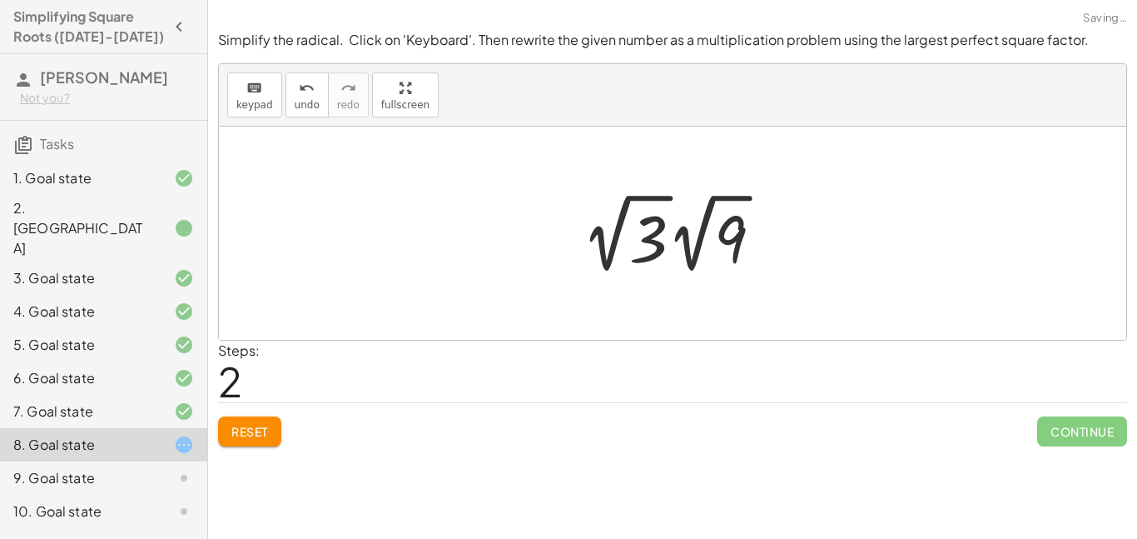
click at [626, 246] on div at bounding box center [679, 233] width 211 height 92
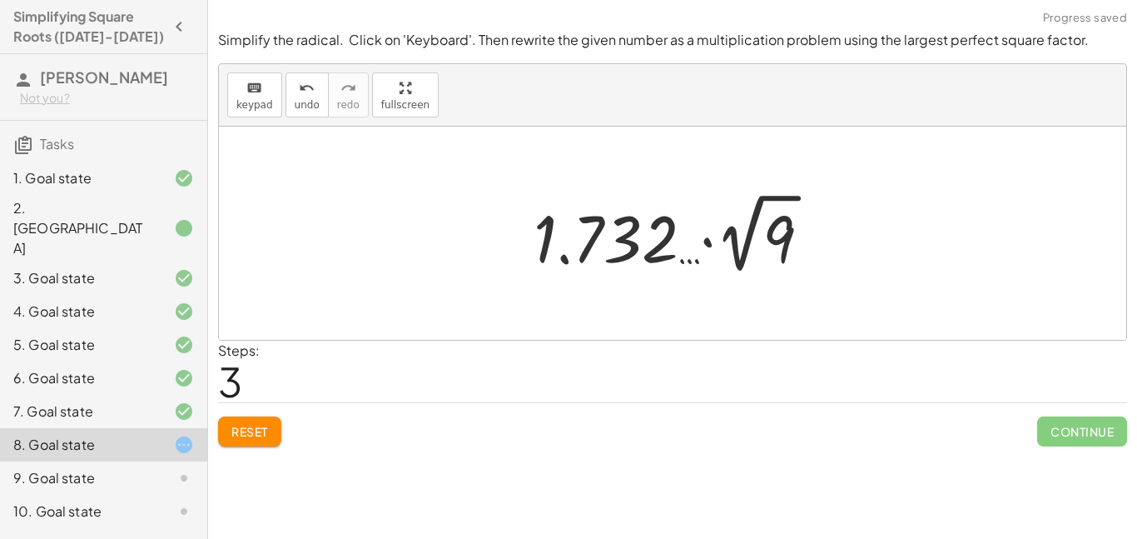
click at [693, 236] on div at bounding box center [678, 233] width 307 height 92
click at [625, 220] on div at bounding box center [678, 233] width 307 height 92
click at [744, 257] on div at bounding box center [678, 233] width 307 height 92
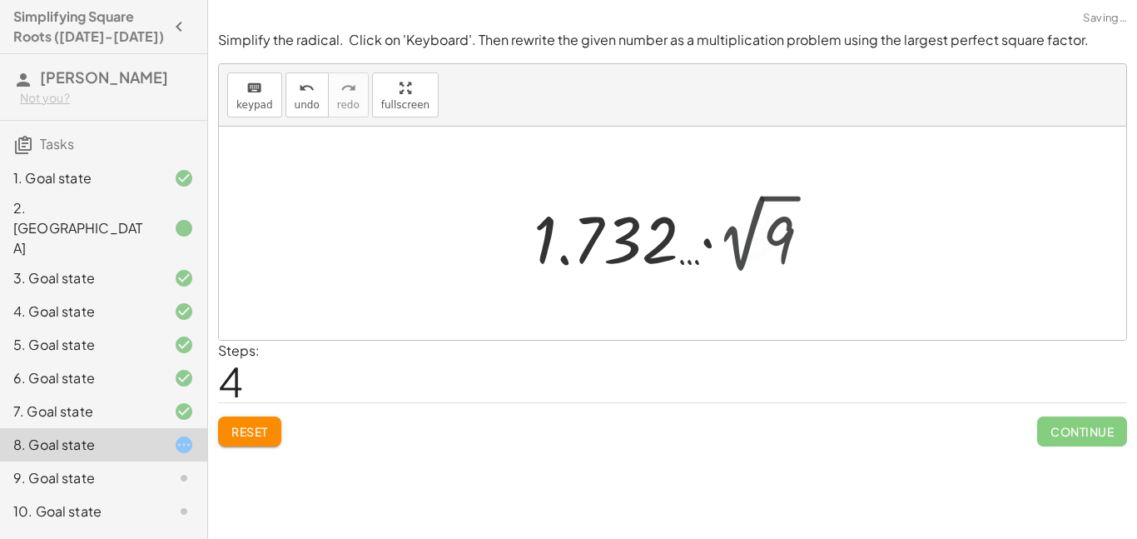
click at [744, 257] on div at bounding box center [679, 234] width 266 height 86
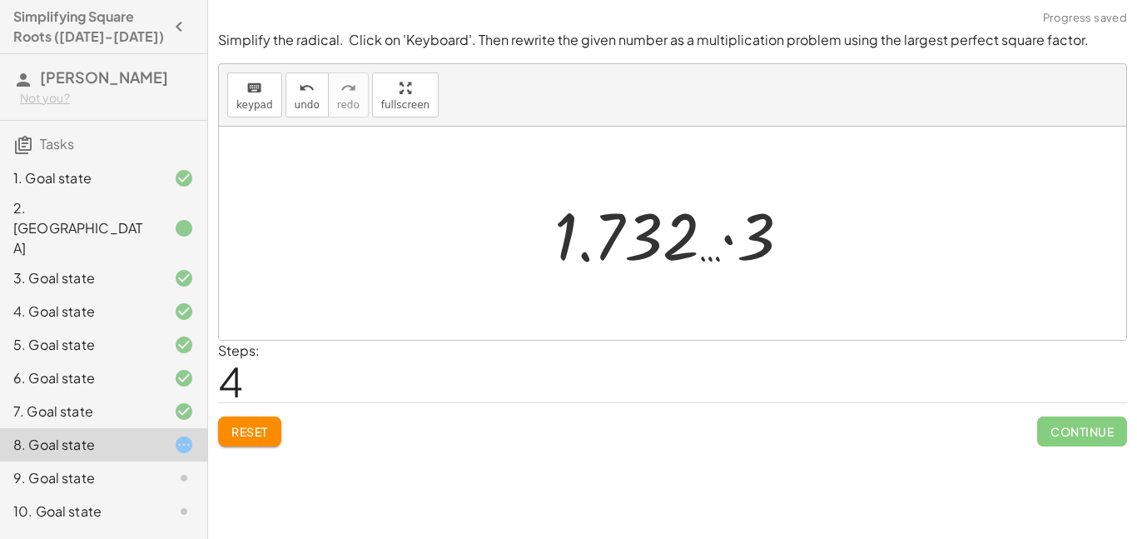
click at [252, 425] on span "Reset" at bounding box center [249, 431] width 37 height 15
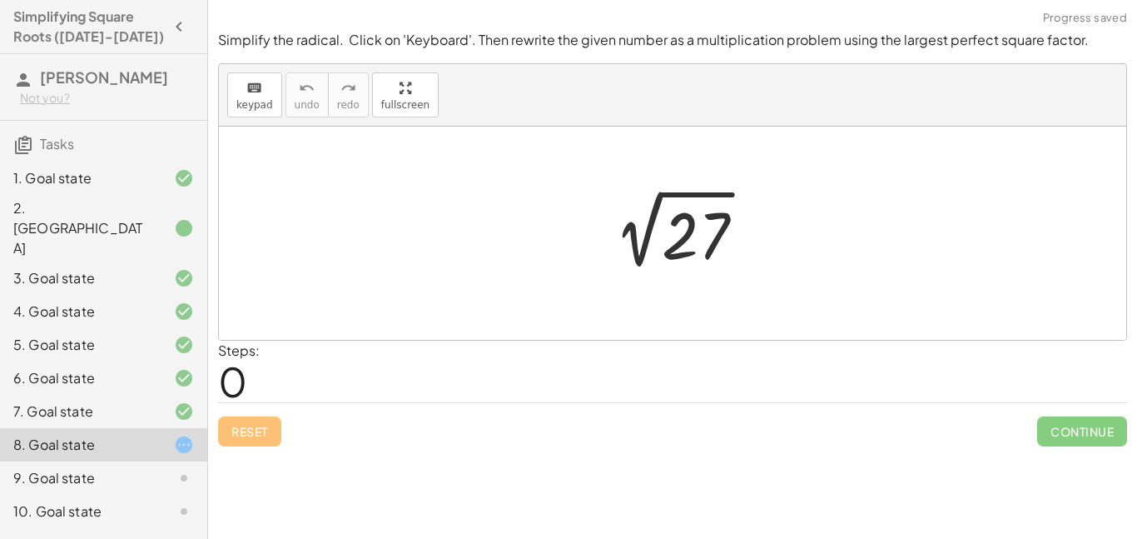
click at [684, 226] on div at bounding box center [679, 234] width 175 height 84
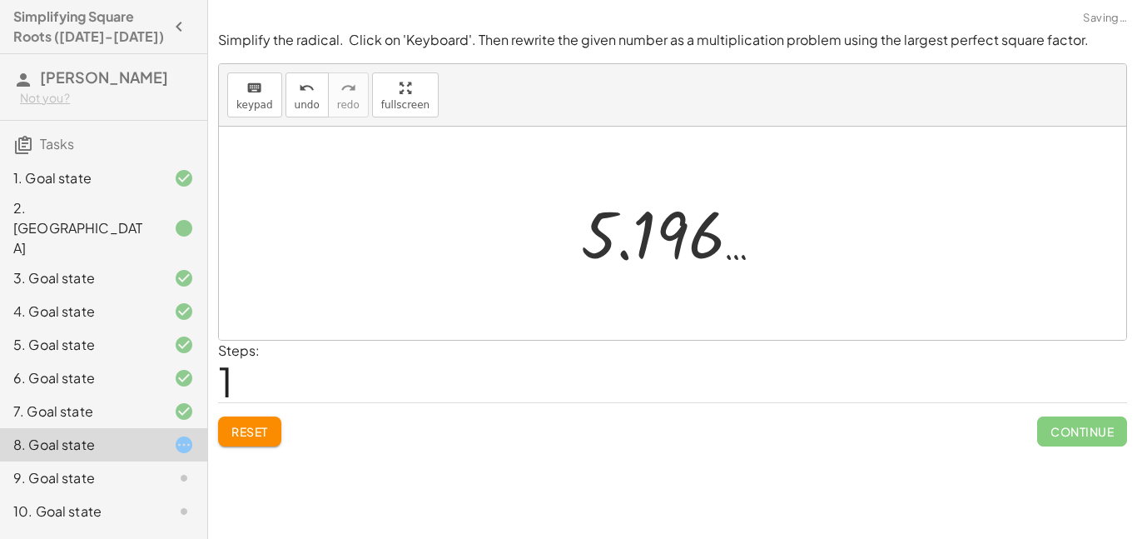
click at [271, 436] on button "Reset" at bounding box center [249, 431] width 63 height 30
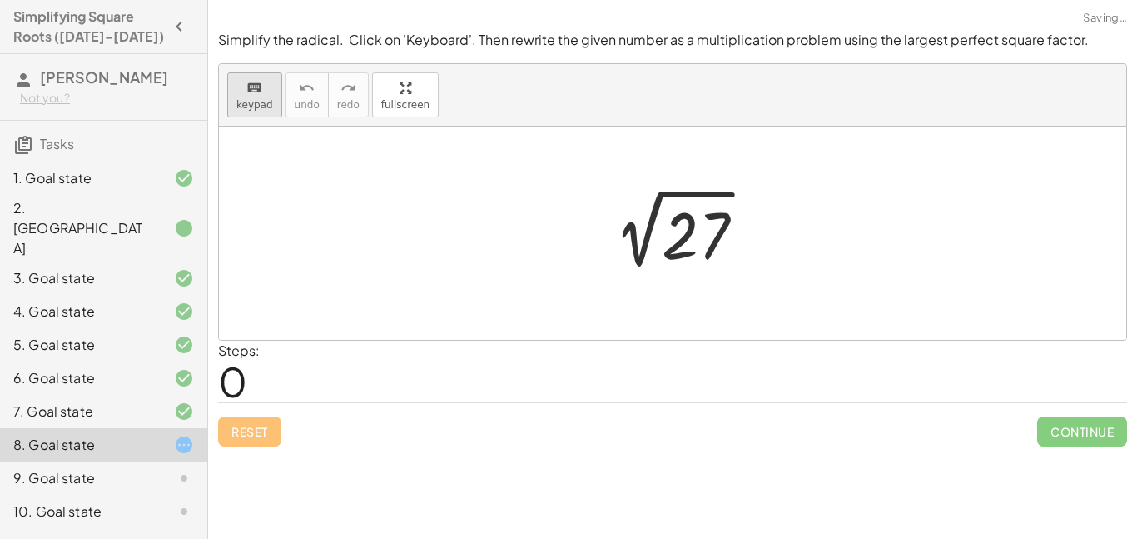
click at [235, 103] on button "keyboard keypad" at bounding box center [254, 94] width 55 height 45
click at [679, 241] on div at bounding box center [695, 236] width 67 height 74
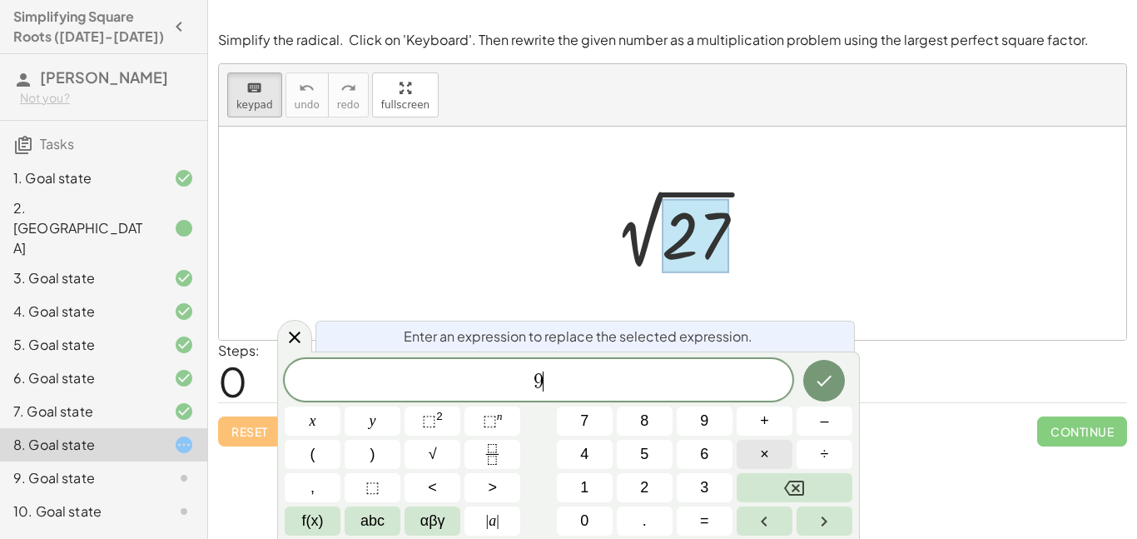
click at [770, 446] on button "×" at bounding box center [765, 454] width 56 height 29
click at [829, 387] on icon "Done" at bounding box center [824, 381] width 20 height 20
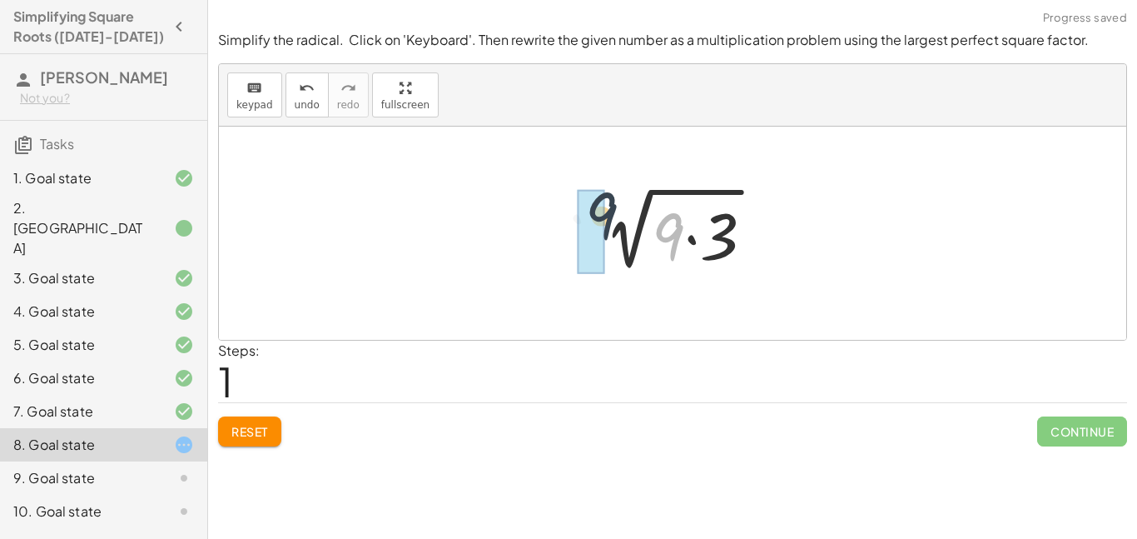
drag, startPoint x: 662, startPoint y: 257, endPoint x: 584, endPoint y: 235, distance: 81.4
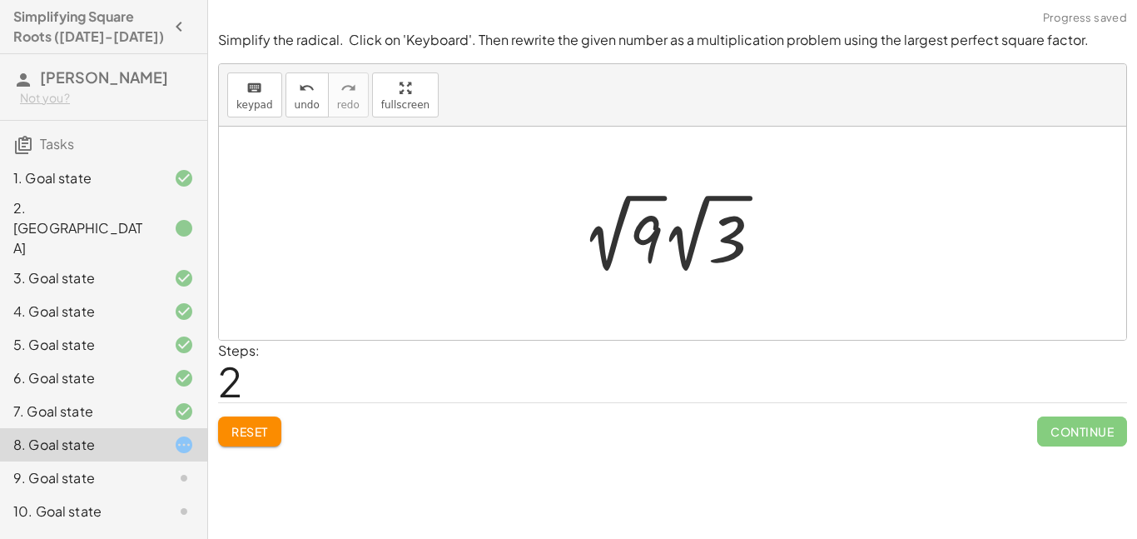
click at [641, 231] on div at bounding box center [679, 233] width 211 height 92
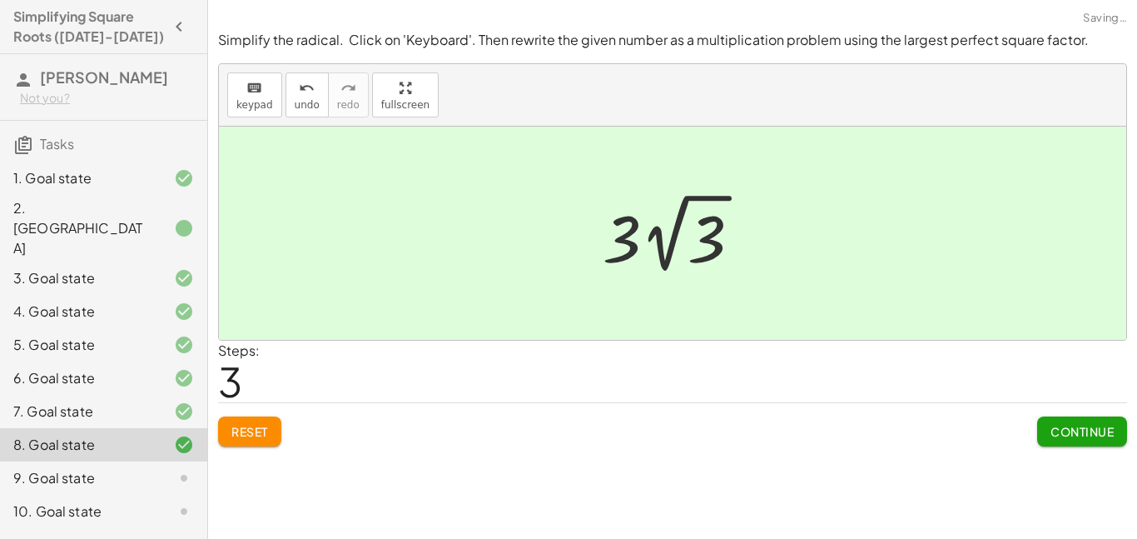
click at [1100, 430] on span "Continue" at bounding box center [1082, 431] width 63 height 15
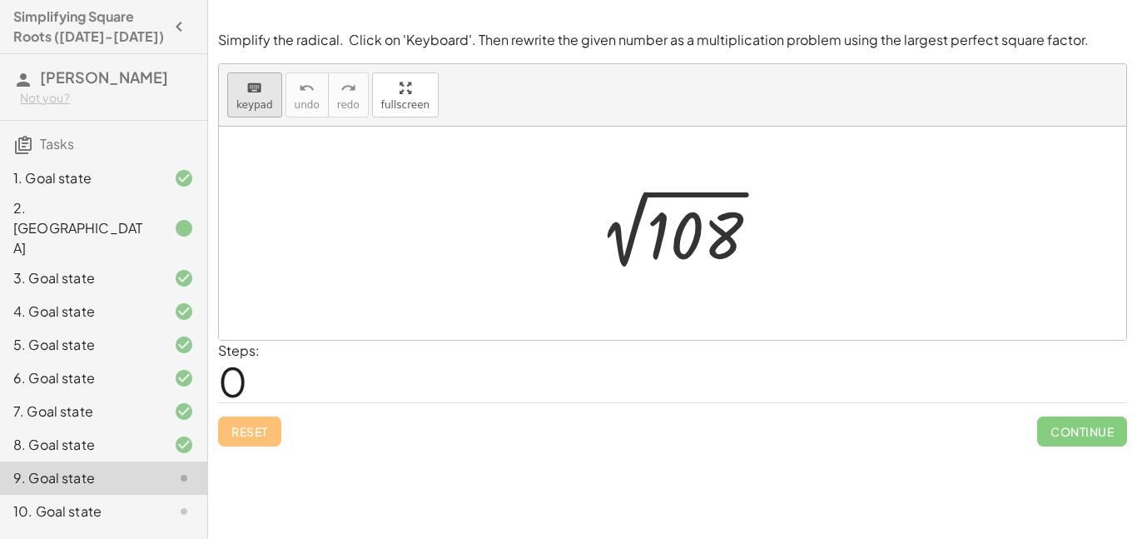
click at [252, 86] on icon "keyboard" at bounding box center [254, 88] width 16 height 20
click at [698, 241] on div at bounding box center [695, 236] width 97 height 74
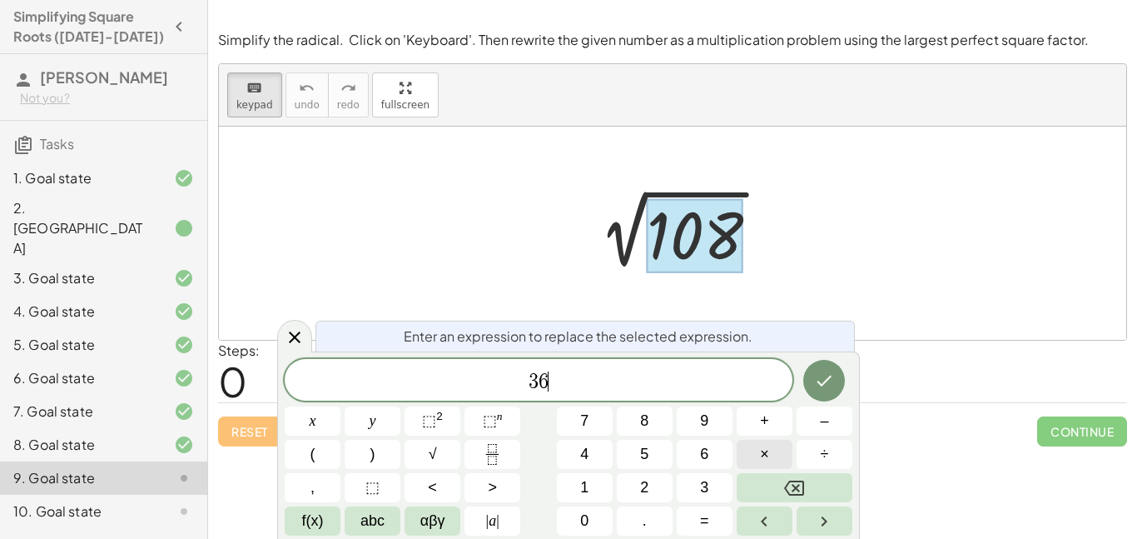
click at [762, 447] on span "×" at bounding box center [764, 454] width 9 height 22
click at [833, 382] on icon "Done" at bounding box center [824, 381] width 20 height 20
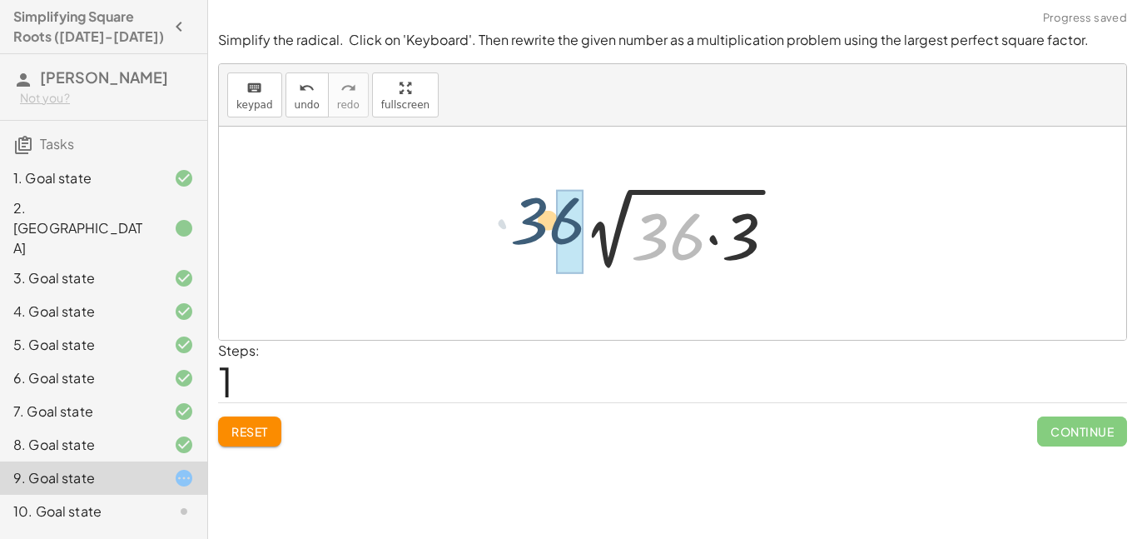
drag, startPoint x: 664, startPoint y: 233, endPoint x: 543, endPoint y: 217, distance: 122.6
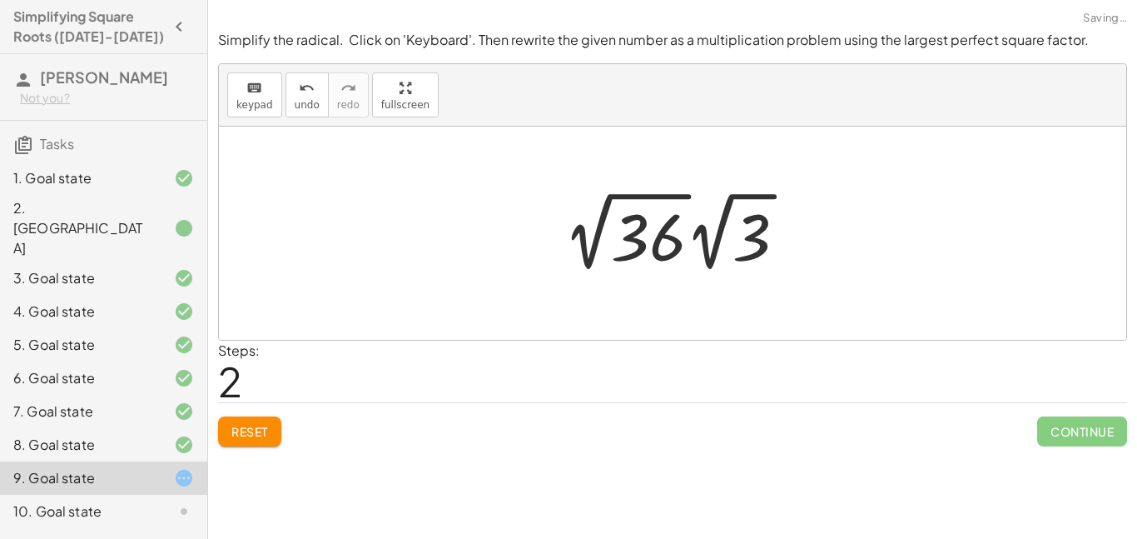
click at [665, 244] on div at bounding box center [681, 232] width 253 height 92
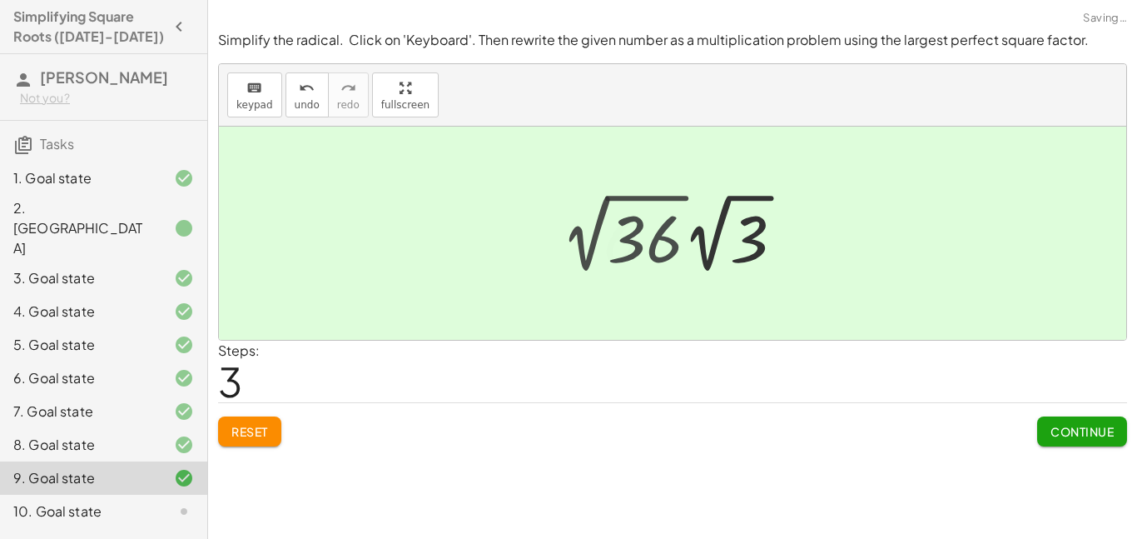
click at [665, 244] on div at bounding box center [679, 233] width 168 height 92
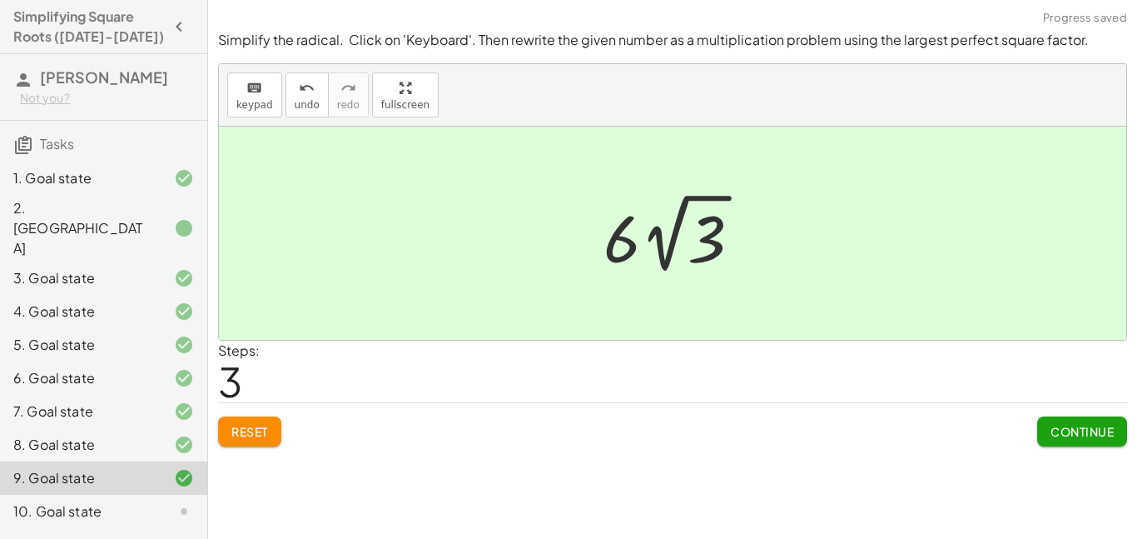
click at [1101, 417] on button "Continue" at bounding box center [1083, 431] width 90 height 30
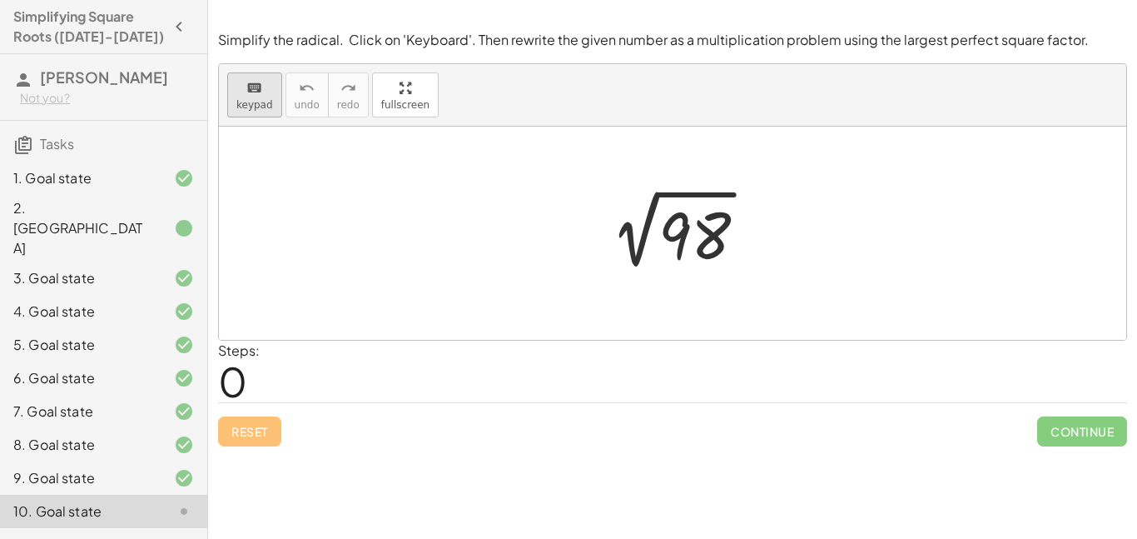
click at [265, 99] on span "keypad" at bounding box center [254, 105] width 37 height 12
click at [707, 250] on div at bounding box center [695, 236] width 72 height 74
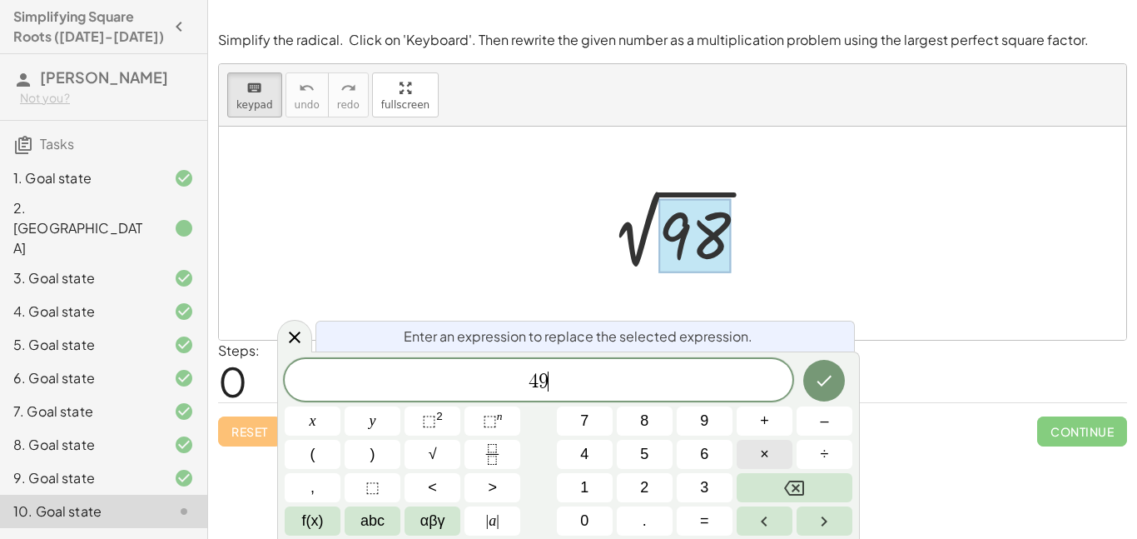
click at [774, 454] on button "×" at bounding box center [765, 454] width 56 height 29
click at [341, 406] on div at bounding box center [313, 420] width 56 height 29
click at [810, 364] on button "Done" at bounding box center [825, 381] width 42 height 42
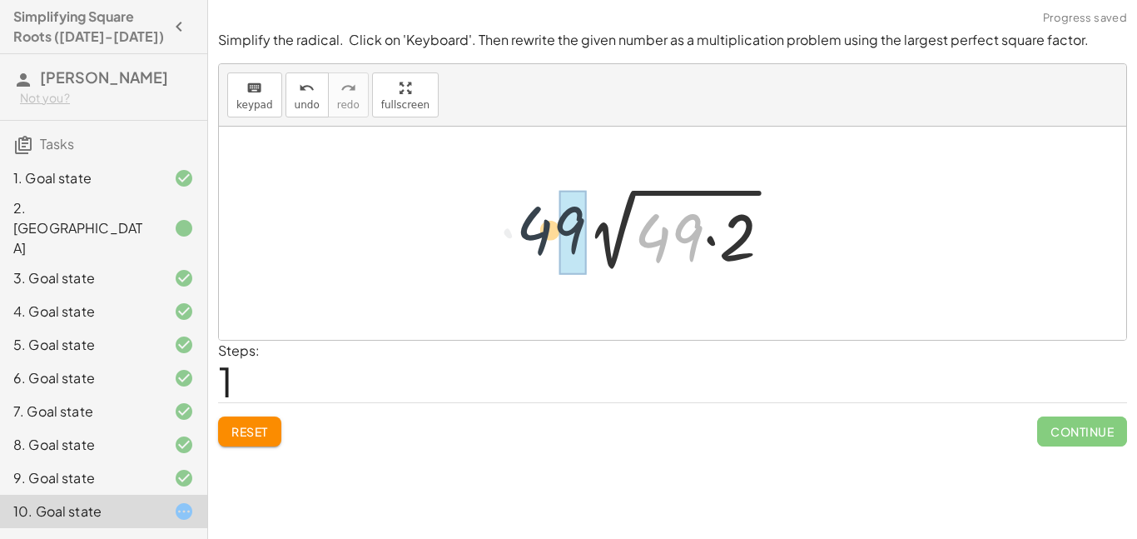
drag, startPoint x: 555, startPoint y: 220, endPoint x: 530, endPoint y: 220, distance: 25.0
click at [530, 220] on div "2 √ 98 · 49 2 √ ( · 49 · 2 )" at bounding box center [673, 233] width 908 height 213
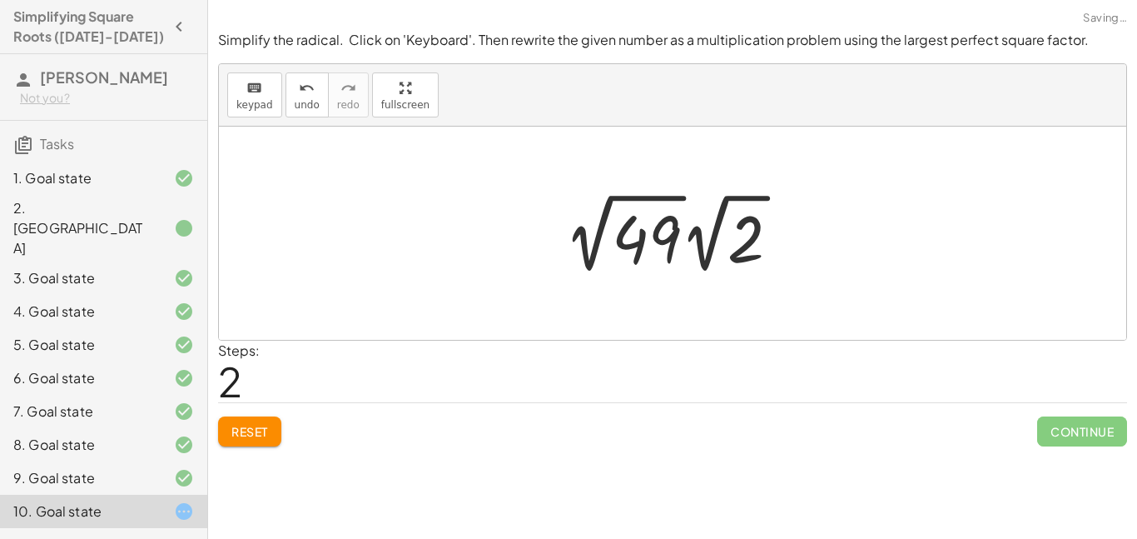
click at [665, 222] on div at bounding box center [679, 233] width 246 height 92
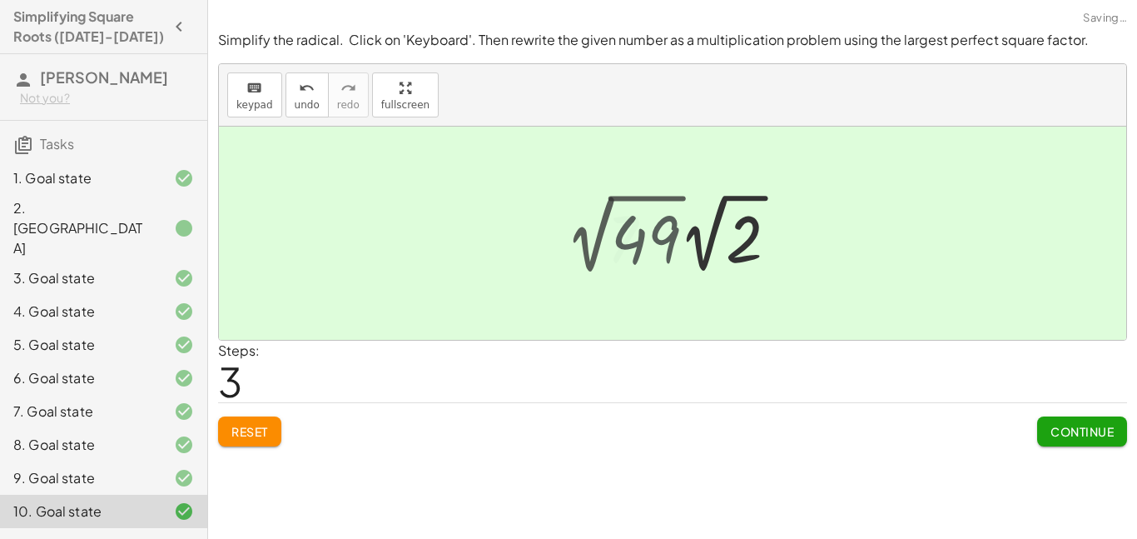
click at [665, 222] on div at bounding box center [679, 233] width 160 height 92
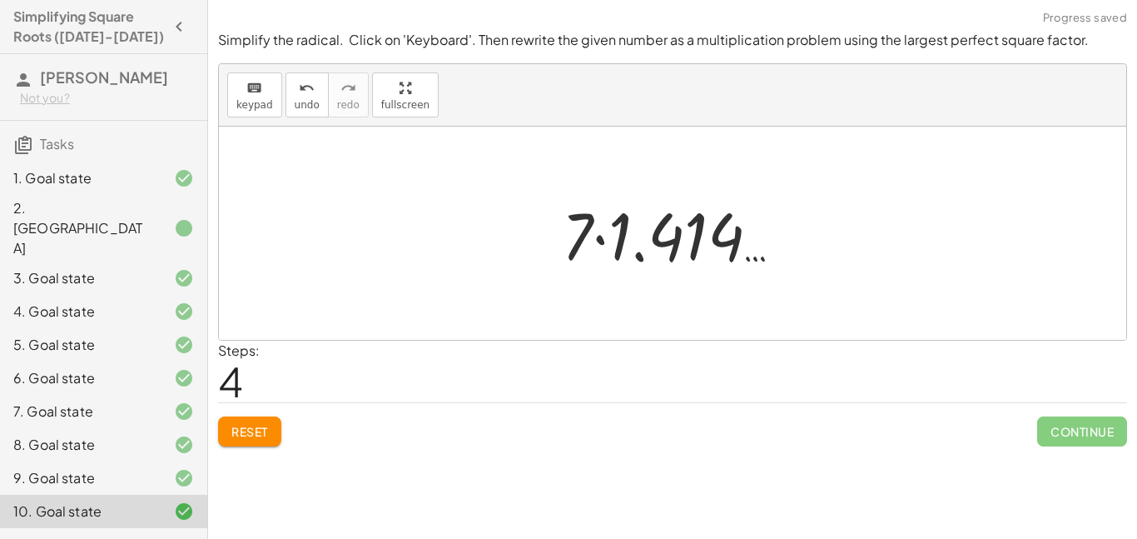
click at [579, 207] on div at bounding box center [679, 234] width 250 height 86
click at [241, 446] on div "Simplify the radical. Click on 'Keyboard'. Then rewrite the given number as a m…" at bounding box center [672, 238] width 929 height 435
click at [240, 445] on button "Reset" at bounding box center [249, 431] width 63 height 30
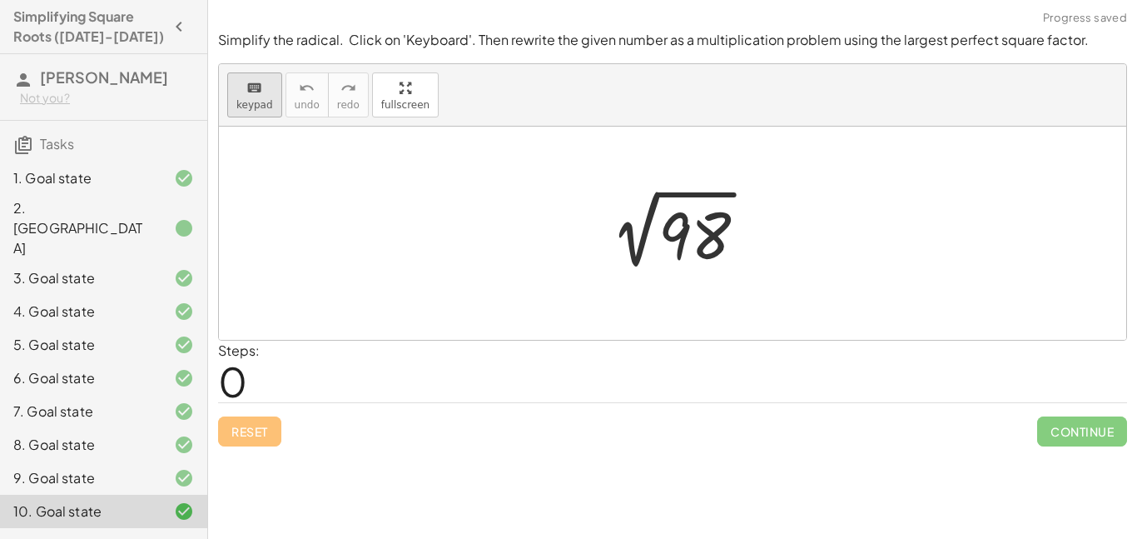
click at [230, 85] on button "keyboard keypad" at bounding box center [254, 94] width 55 height 45
click at [677, 256] on div at bounding box center [695, 236] width 72 height 74
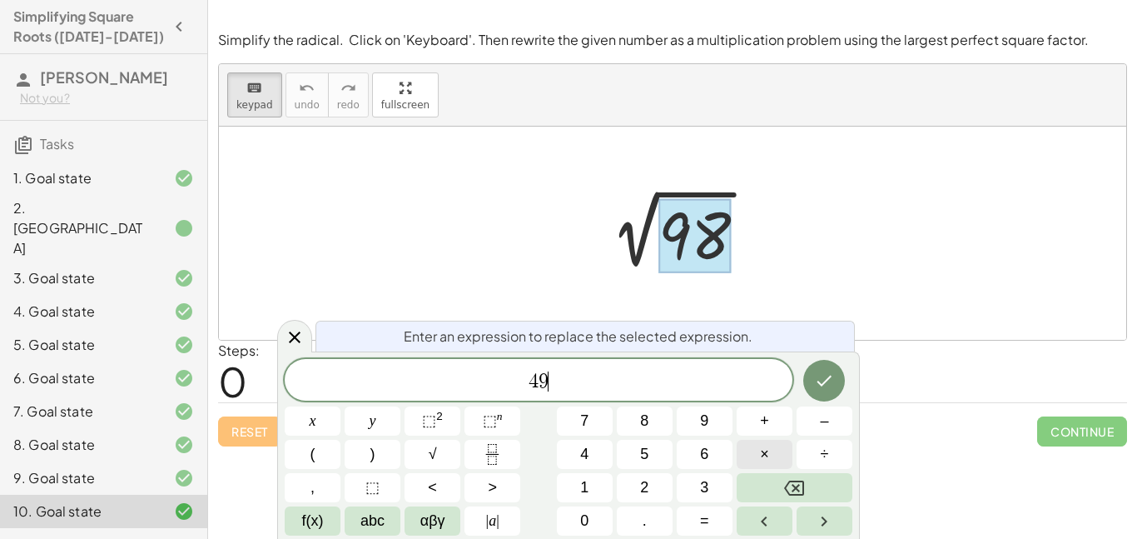
click at [779, 453] on button "×" at bounding box center [765, 454] width 56 height 29
click at [841, 370] on button "Done" at bounding box center [825, 381] width 42 height 42
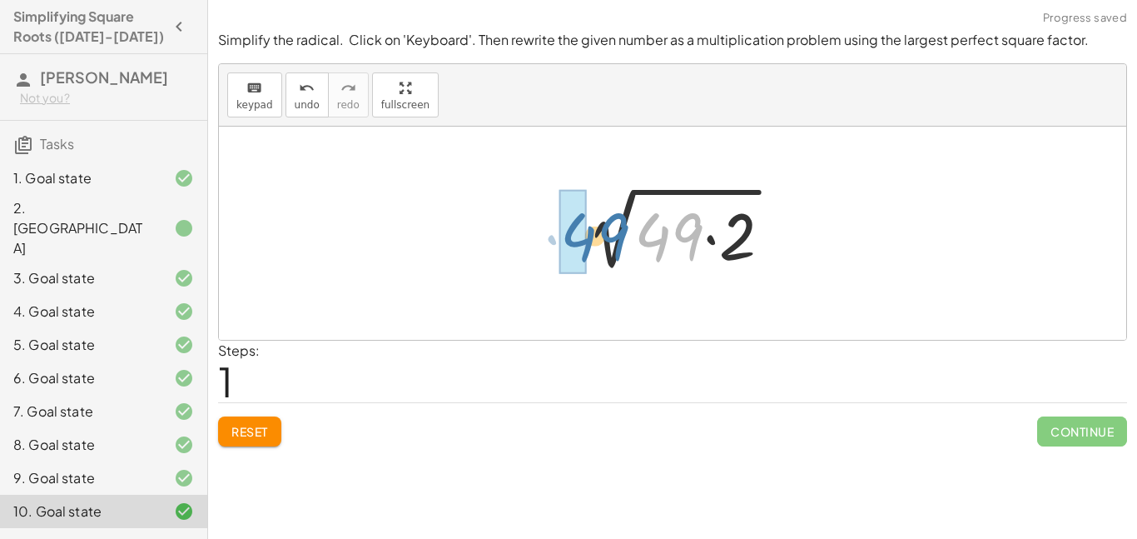
drag, startPoint x: 656, startPoint y: 223, endPoint x: 575, endPoint y: 224, distance: 81.6
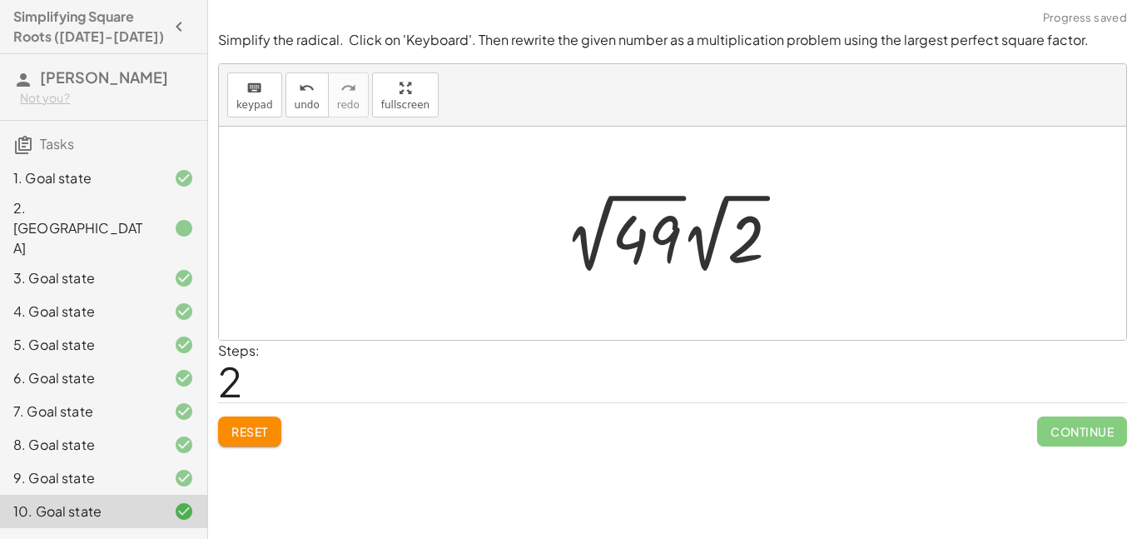
click at [610, 241] on div at bounding box center [679, 233] width 246 height 92
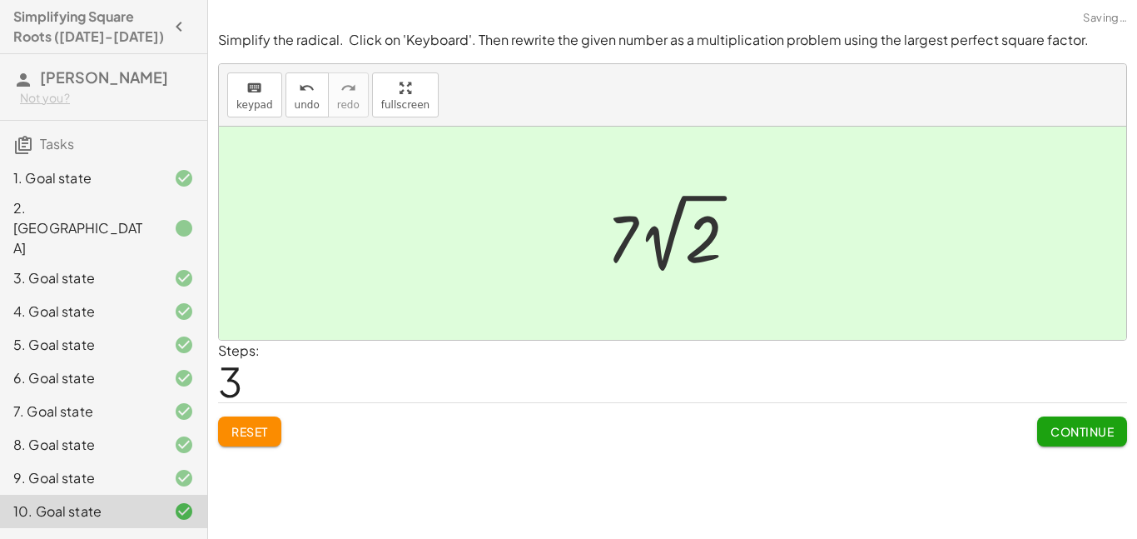
click at [1095, 440] on button "Continue" at bounding box center [1083, 431] width 90 height 30
